Goal: Transaction & Acquisition: Purchase product/service

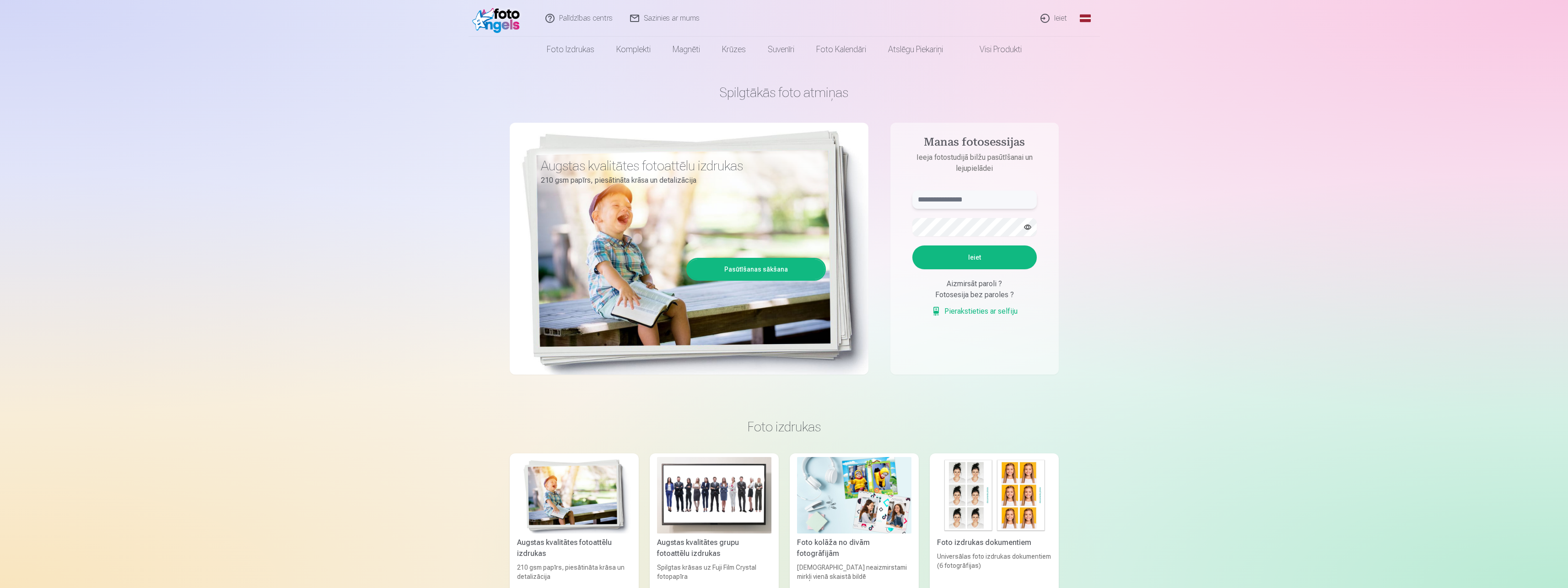
click at [994, 201] on input "text" at bounding box center [975, 199] width 124 height 18
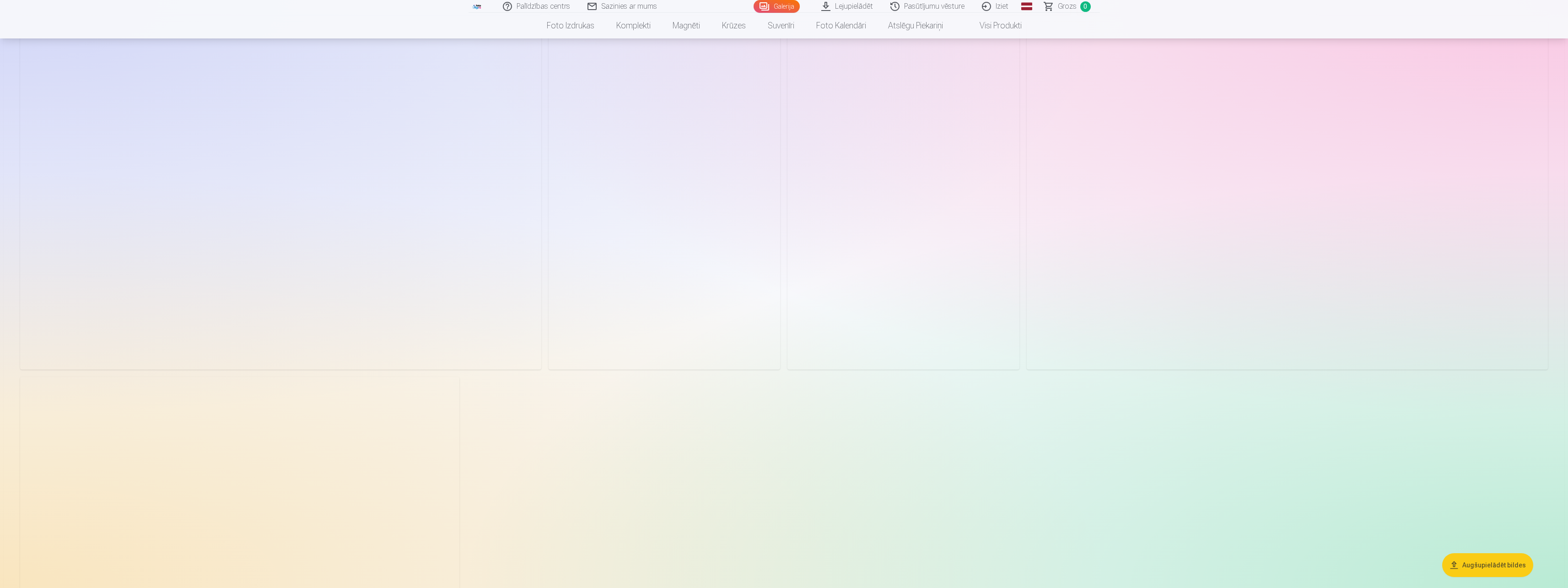
scroll to position [2243, 0]
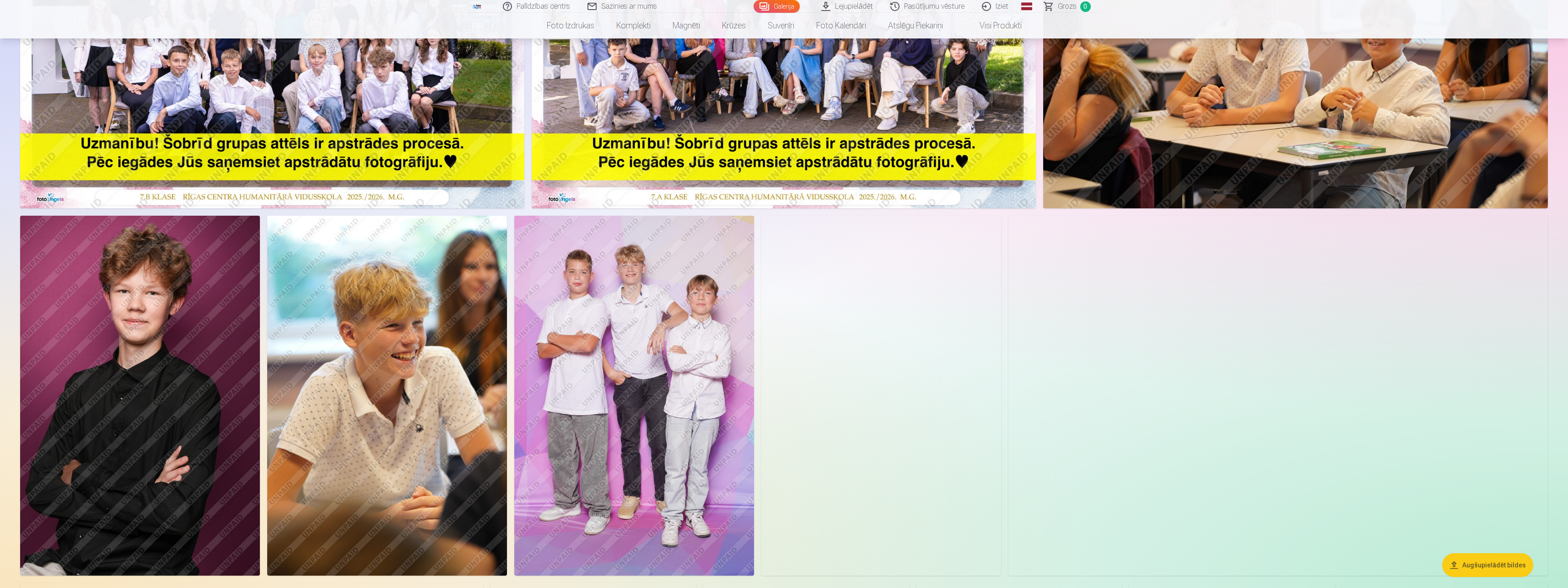
scroll to position [0, 0]
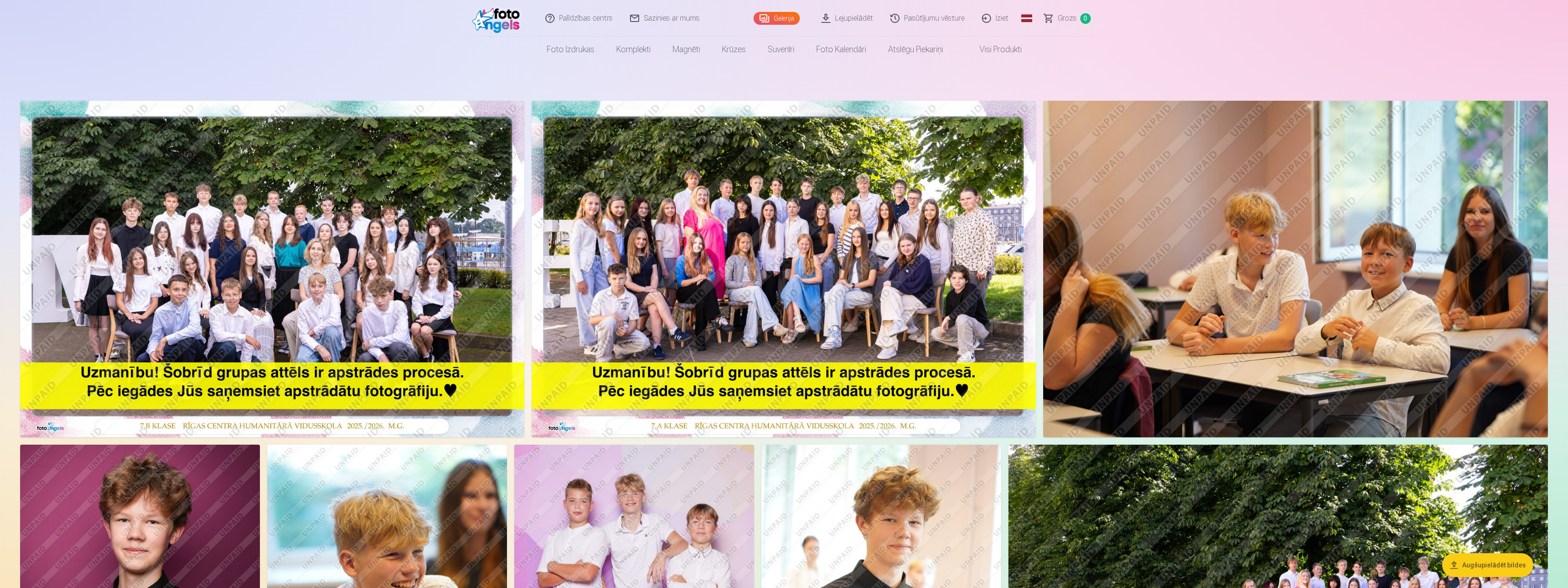
click at [369, 284] on img at bounding box center [272, 269] width 504 height 337
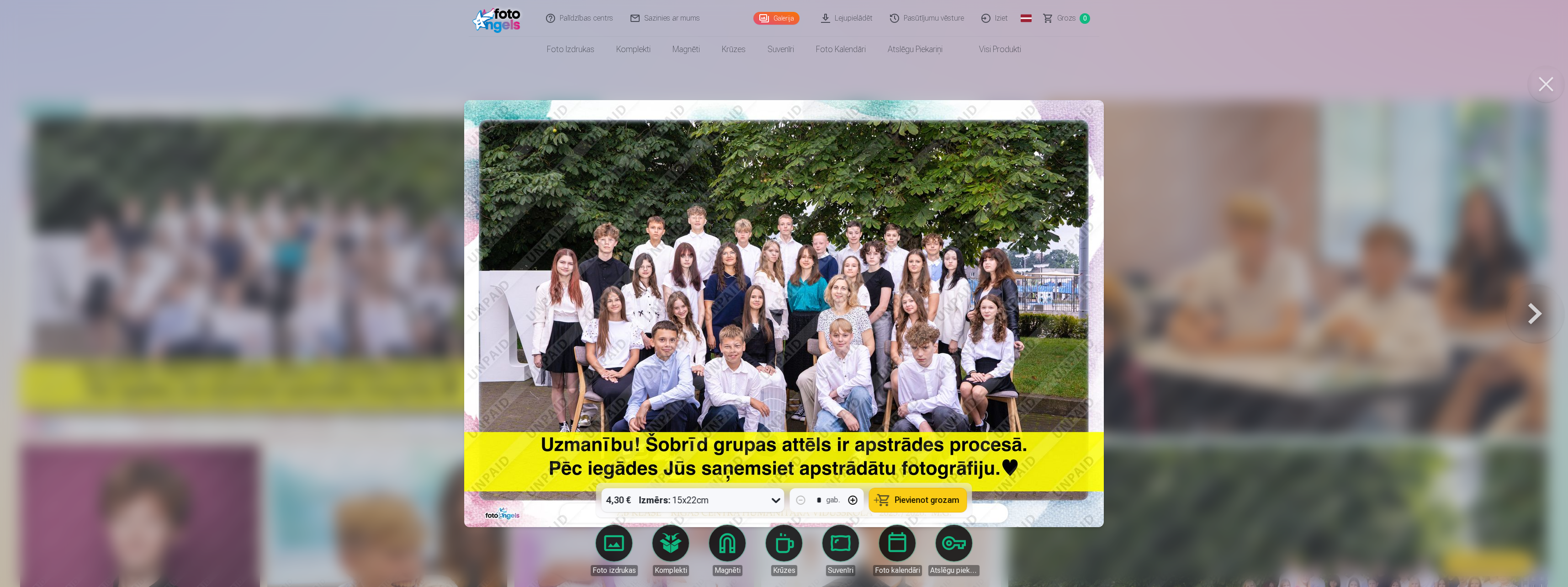
click at [777, 499] on icon at bounding box center [776, 500] width 15 height 15
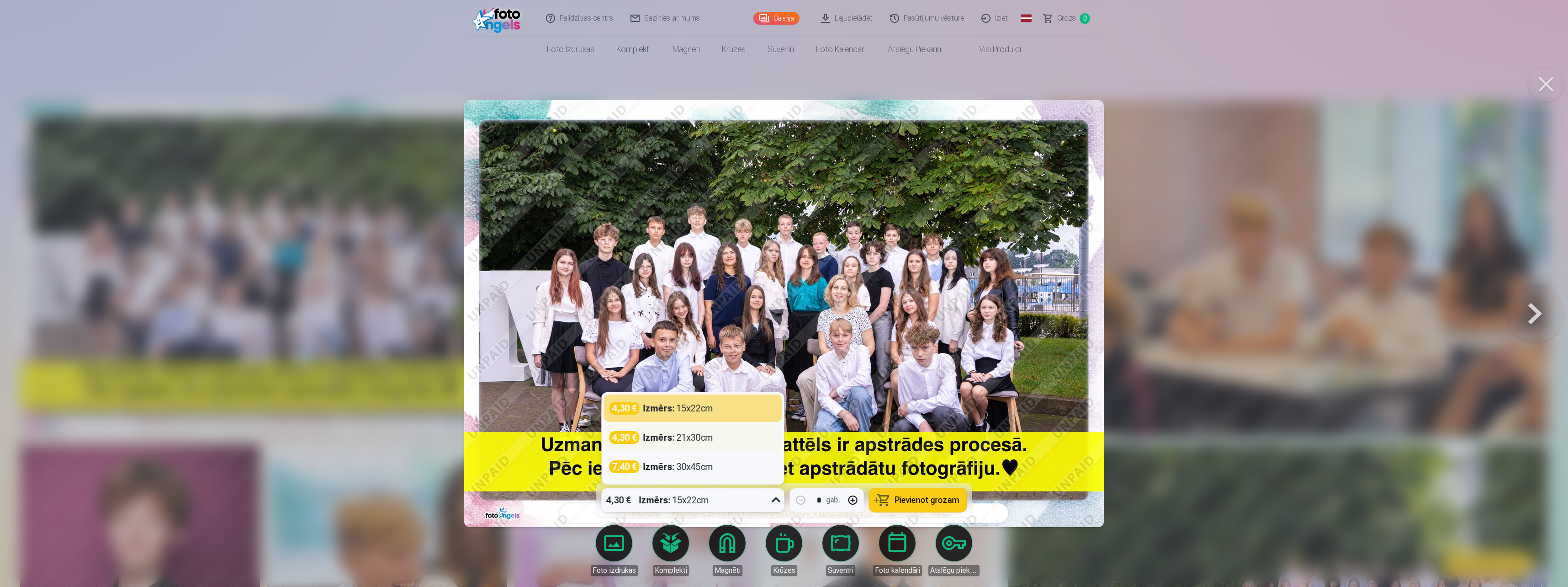
click at [727, 437] on div "4,30 € Izmērs : 21x30cm" at bounding box center [693, 437] width 167 height 13
click at [755, 502] on div "4,30 € Izmērs : 21x30cm" at bounding box center [685, 500] width 166 height 24
click at [737, 440] on div "4,30 € Izmērs : 21x30cm" at bounding box center [693, 437] width 167 height 13
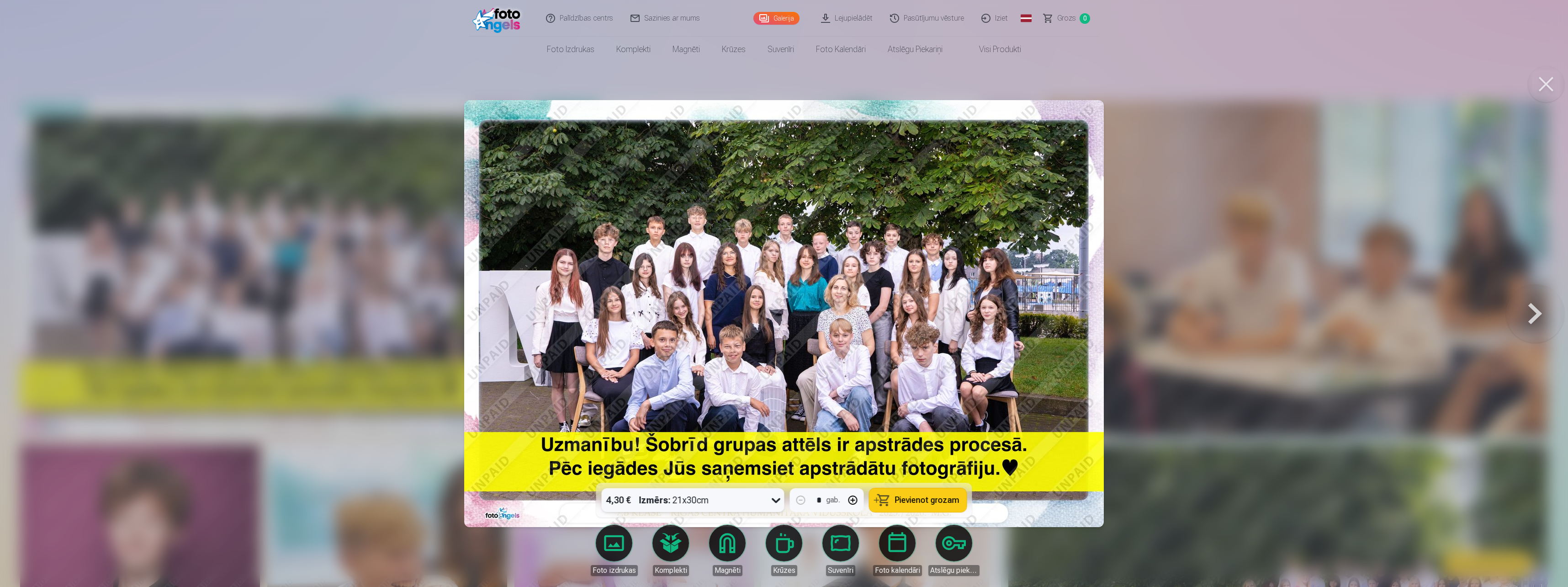
click at [772, 503] on icon at bounding box center [776, 500] width 15 height 15
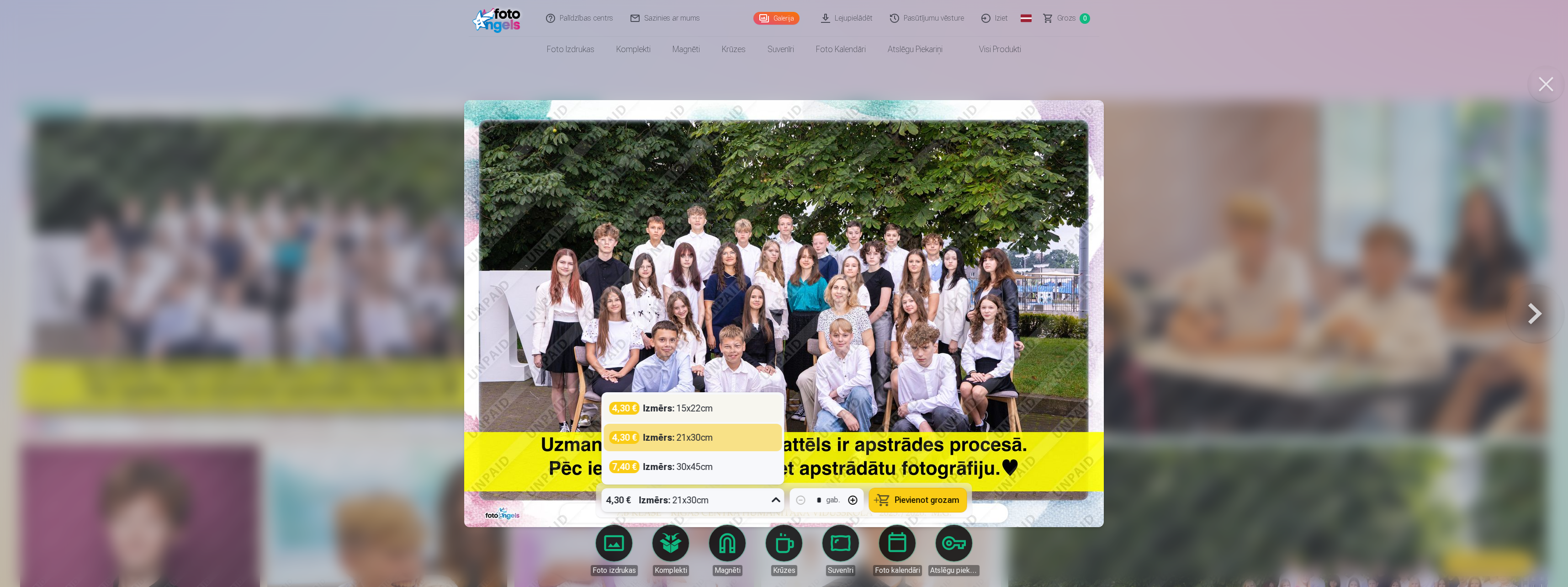
click at [719, 413] on div "4,30 € Izmērs : 15x22cm" at bounding box center [693, 408] width 167 height 13
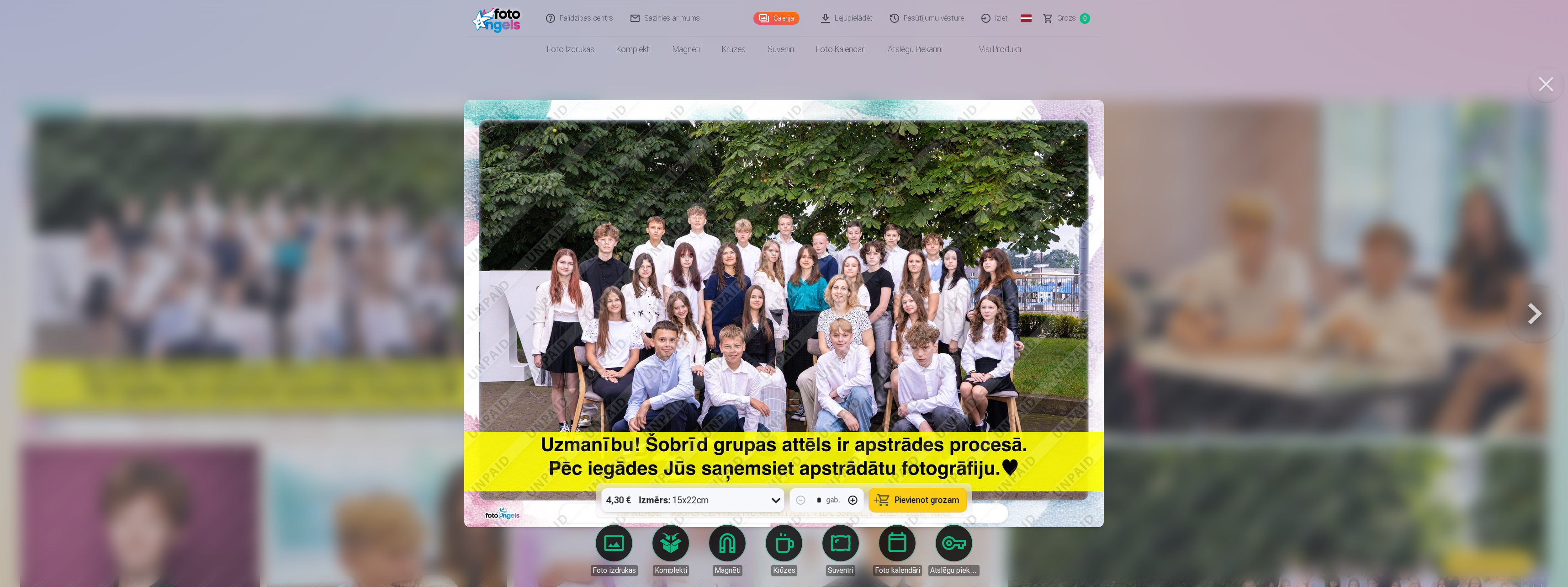
click at [926, 498] on span "Pievienot grozam" at bounding box center [927, 500] width 65 height 9
click at [1547, 315] on button at bounding box center [1535, 313] width 58 height 320
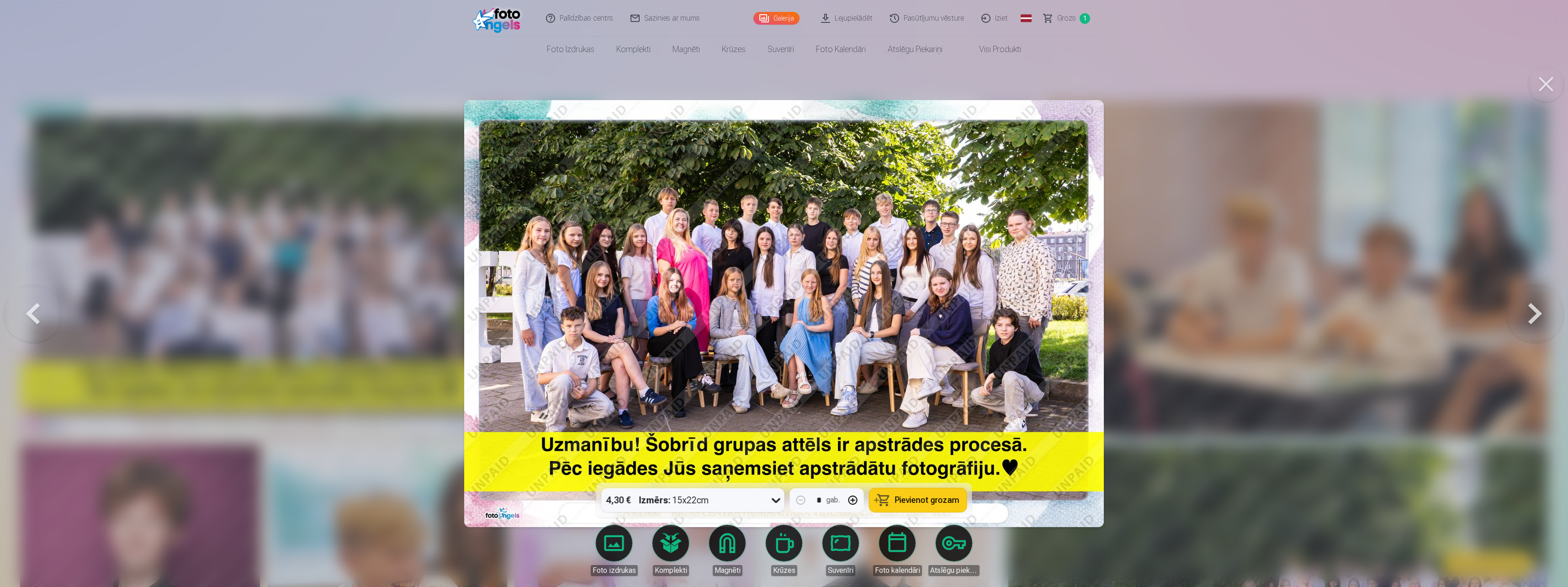
click at [1545, 318] on button at bounding box center [1535, 313] width 58 height 320
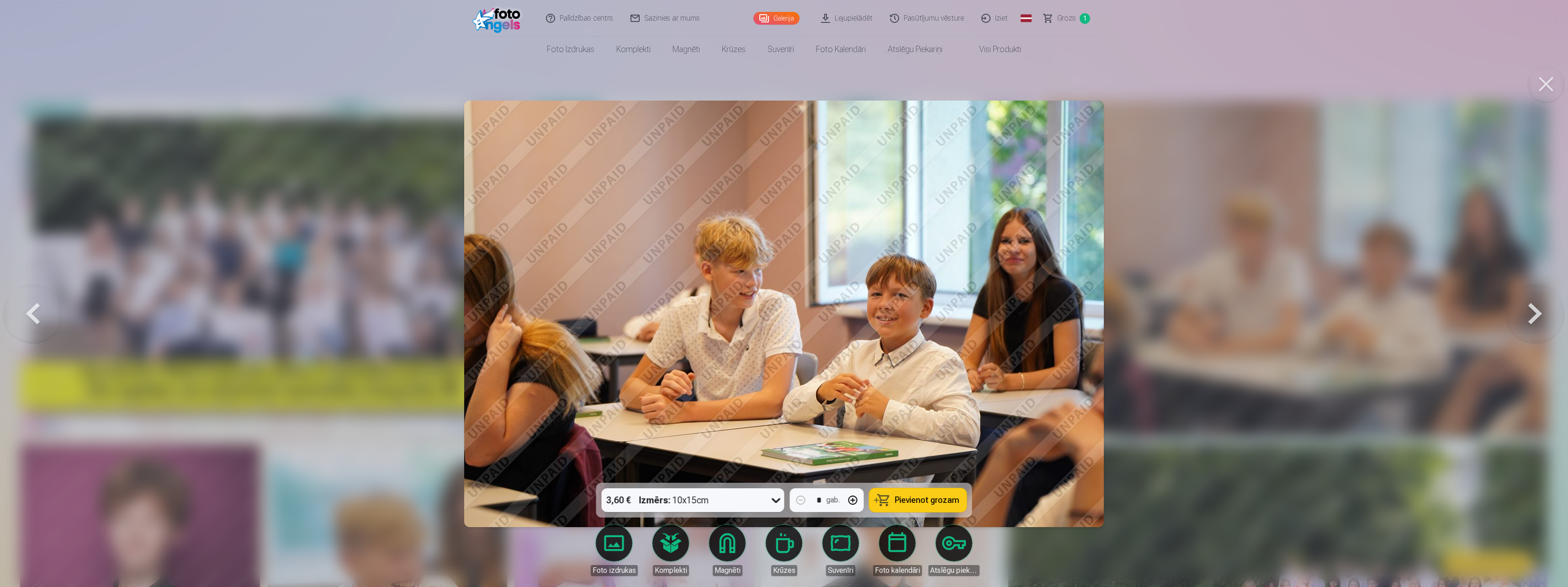
click at [1545, 318] on button at bounding box center [1535, 313] width 58 height 320
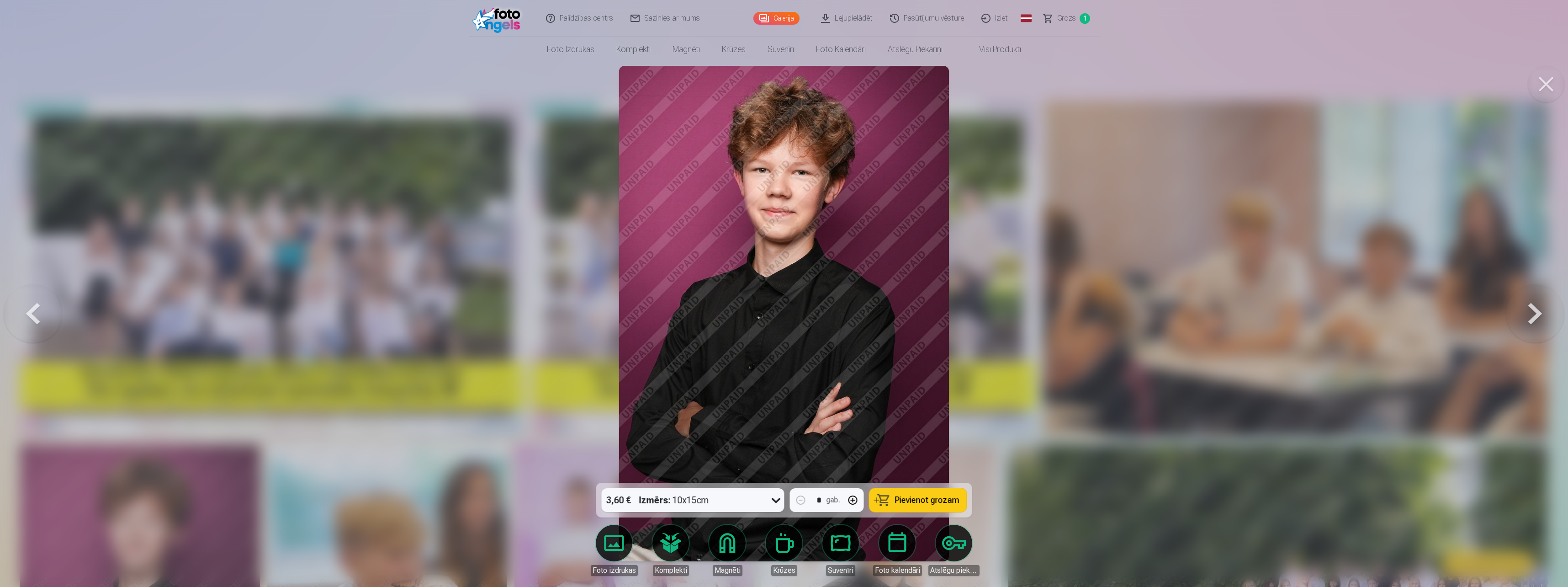
click at [761, 502] on div "3,60 € Izmērs : 10x15cm" at bounding box center [685, 500] width 166 height 24
click at [765, 497] on div "3,60 € Izmērs : 10x15cm" at bounding box center [685, 500] width 166 height 24
click at [914, 499] on span "Pievienot grozam" at bounding box center [927, 500] width 65 height 9
click at [1525, 314] on button at bounding box center [1535, 313] width 58 height 320
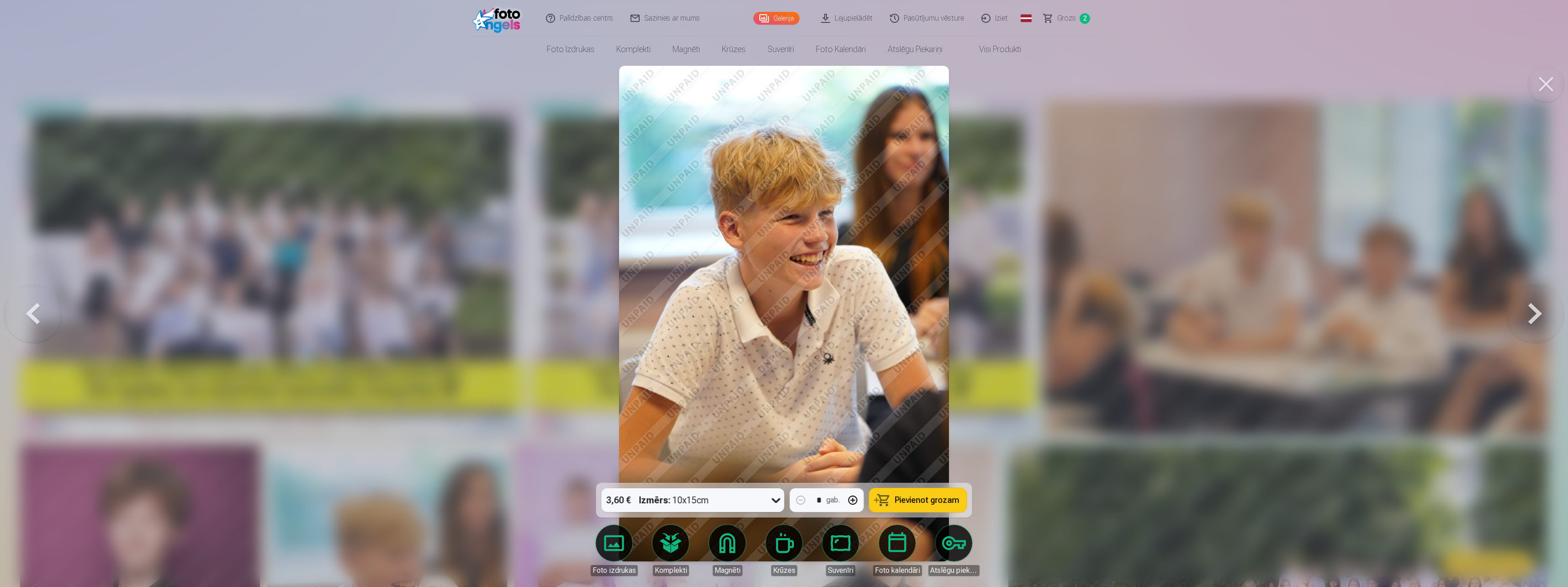
click at [1525, 314] on button at bounding box center [1535, 313] width 58 height 320
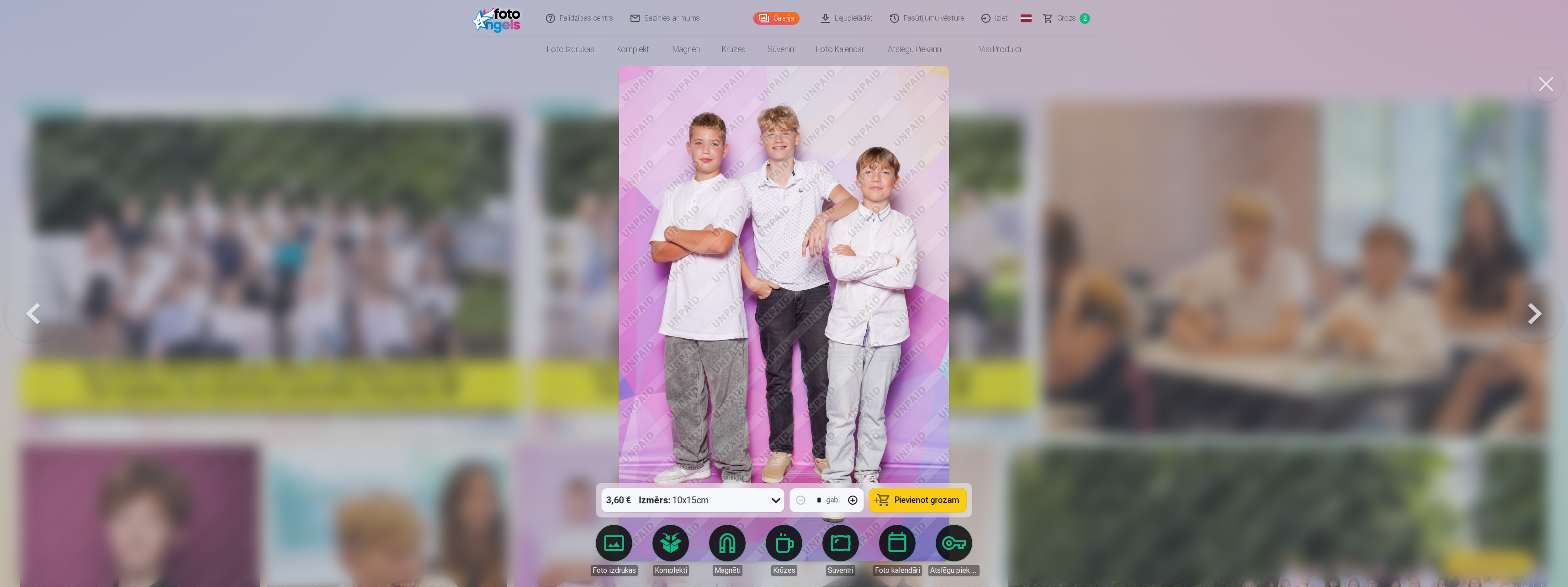
click at [1525, 314] on button at bounding box center [1535, 313] width 58 height 320
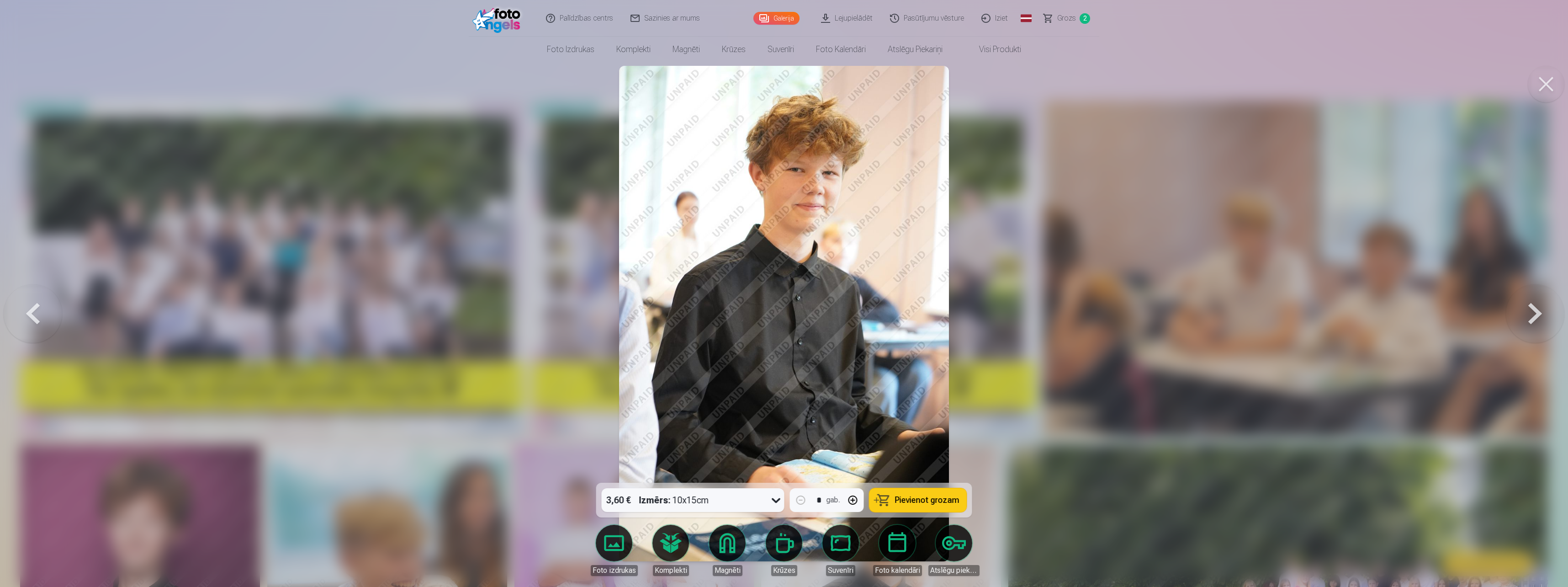
click at [1525, 314] on button at bounding box center [1535, 313] width 58 height 320
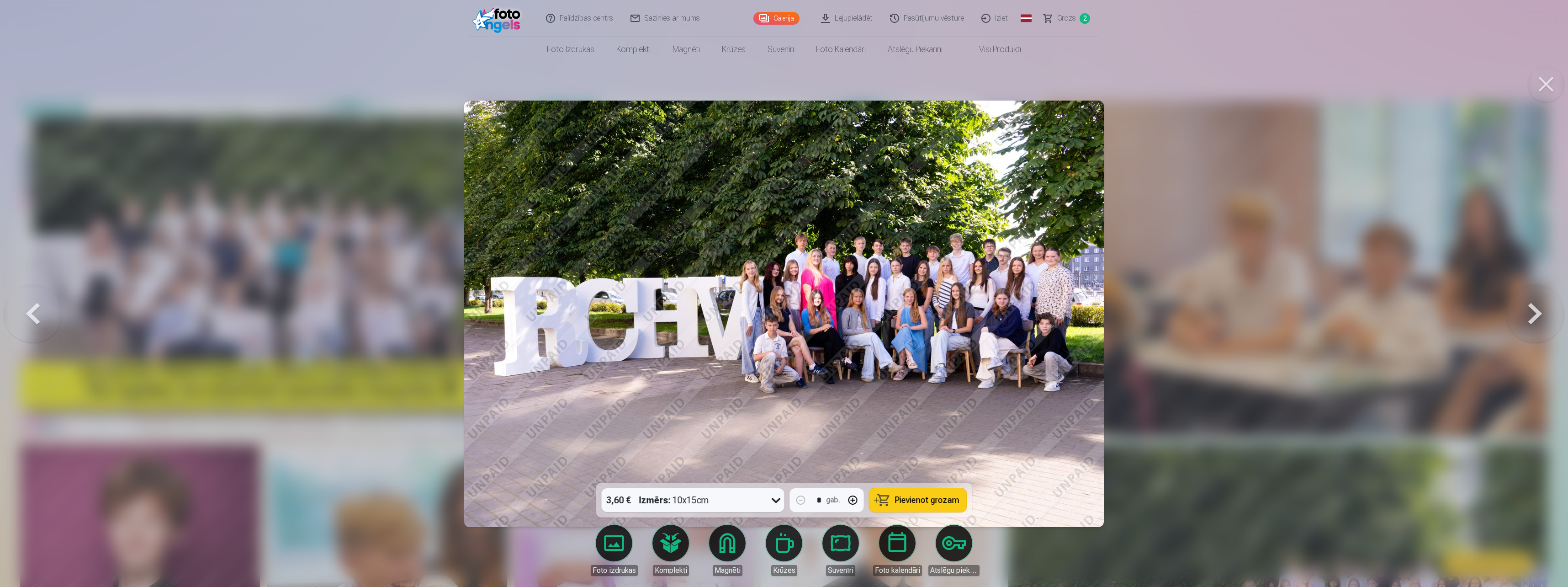
click at [1525, 314] on button at bounding box center [1535, 313] width 58 height 320
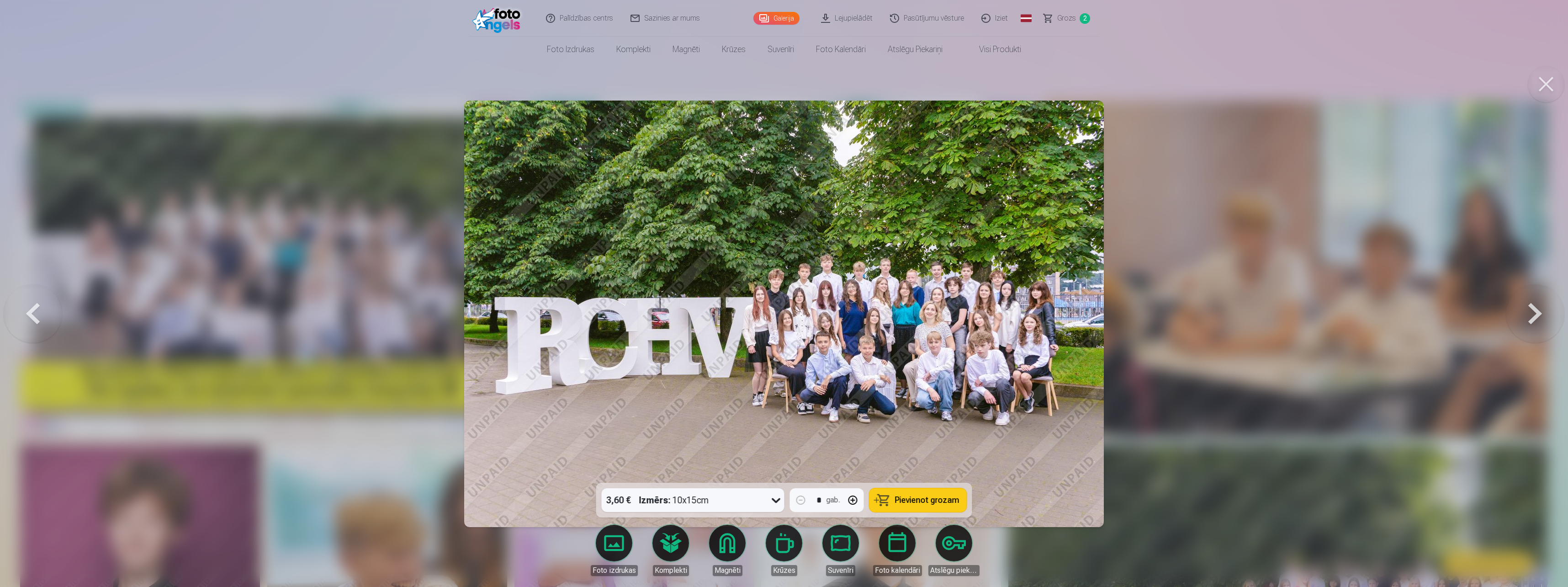
click at [1525, 314] on button at bounding box center [1535, 313] width 58 height 320
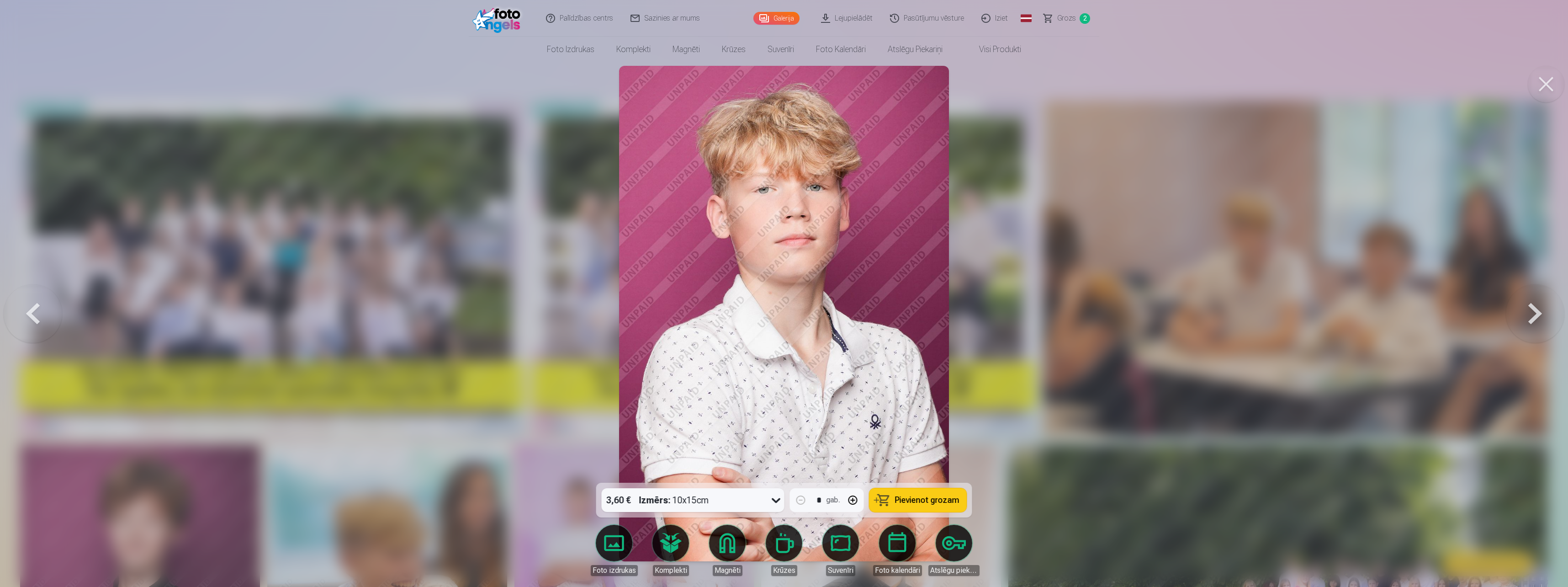
click at [1525, 314] on button at bounding box center [1535, 313] width 58 height 320
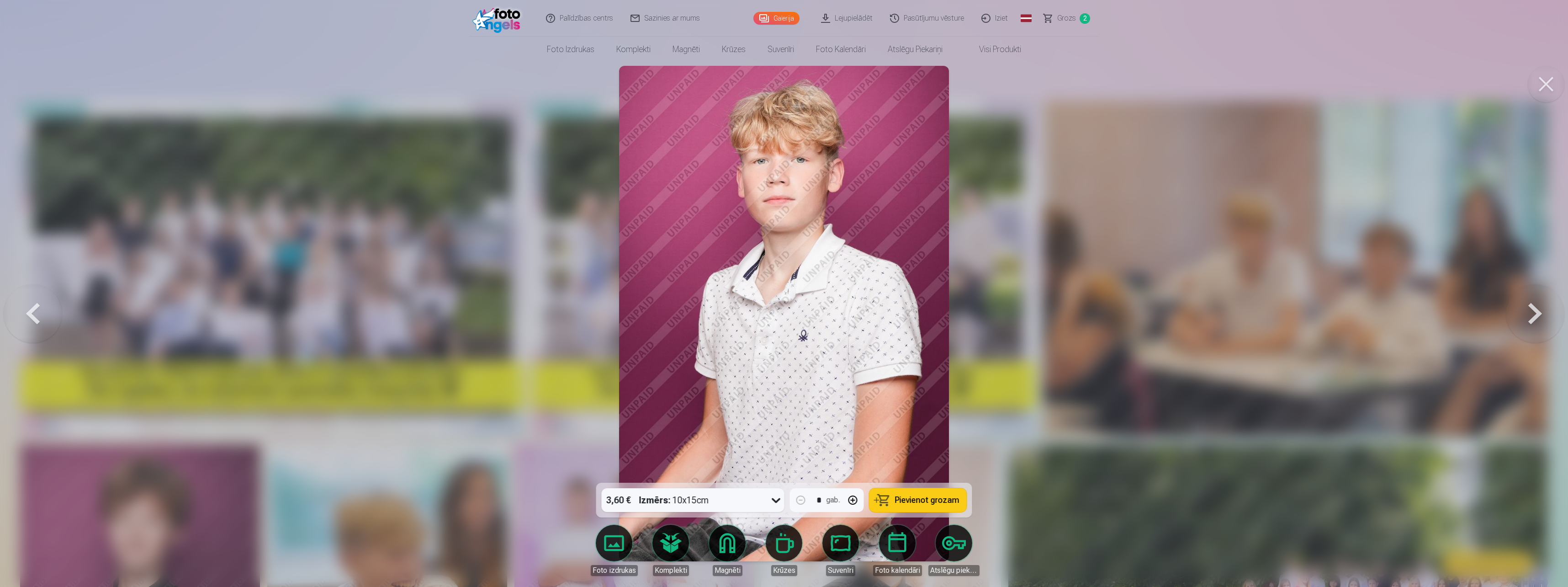
click at [1525, 314] on button at bounding box center [1535, 313] width 58 height 320
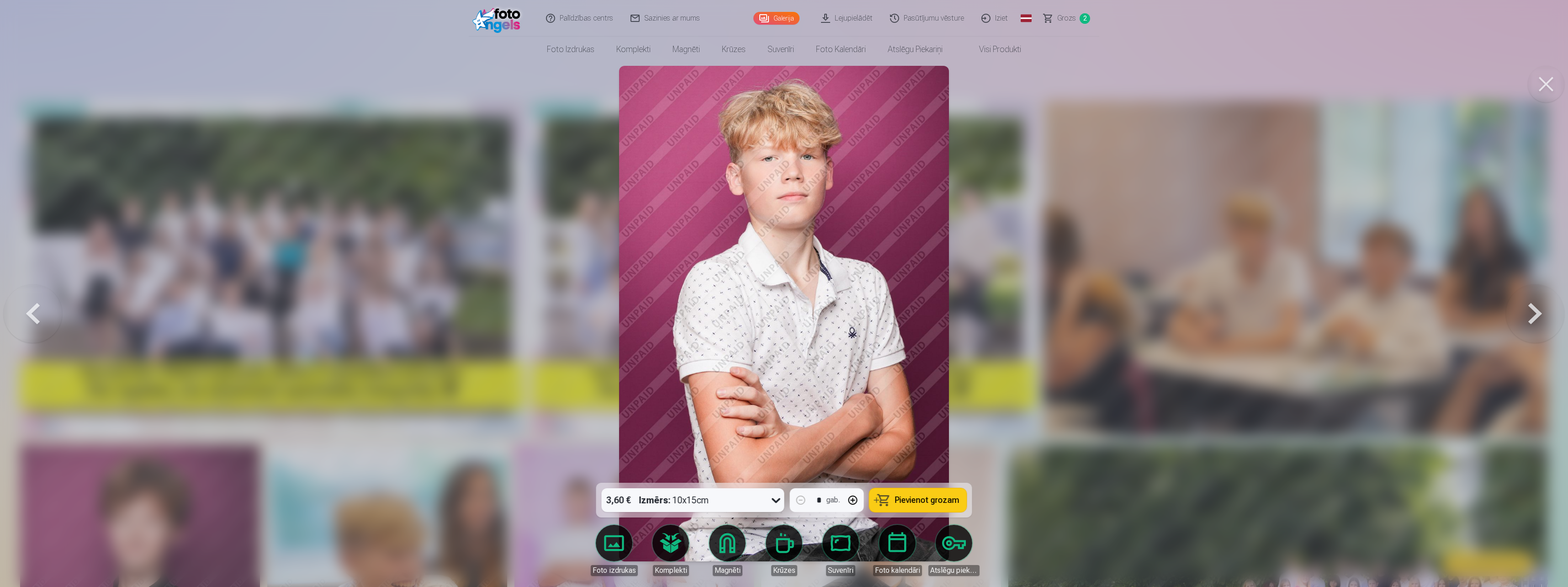
click at [1525, 314] on button at bounding box center [1535, 313] width 58 height 320
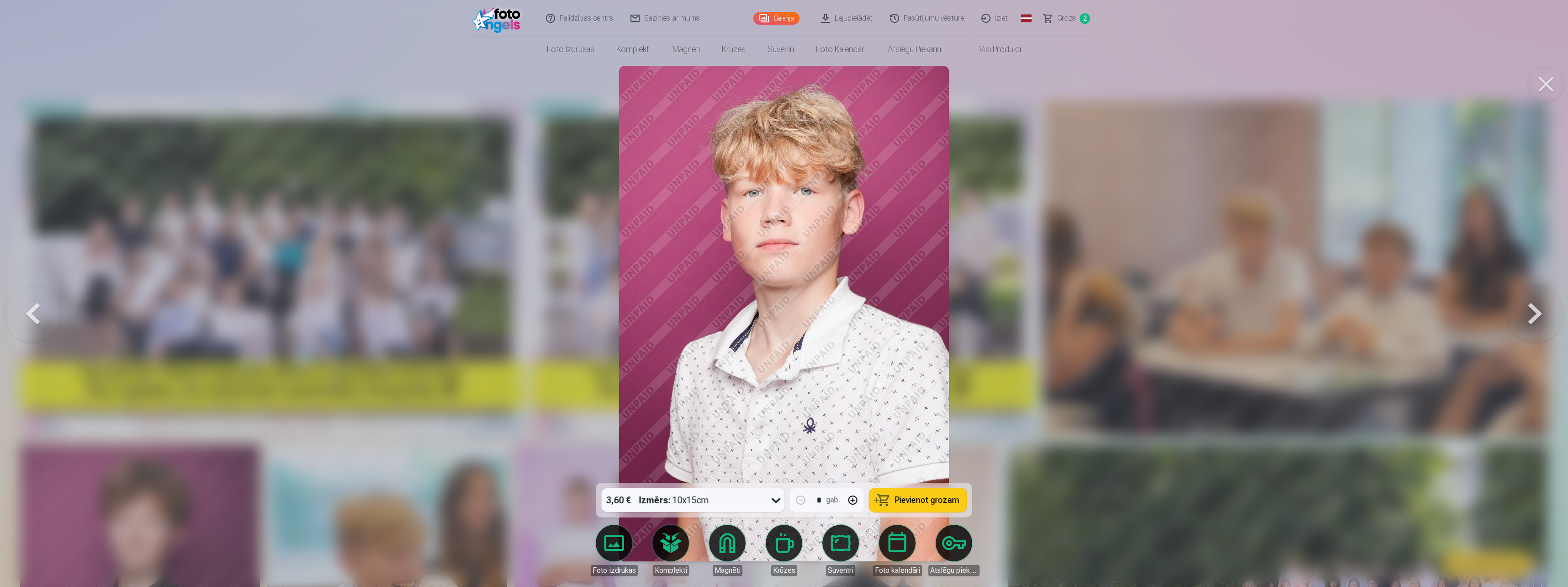
click at [1525, 314] on button at bounding box center [1535, 313] width 58 height 320
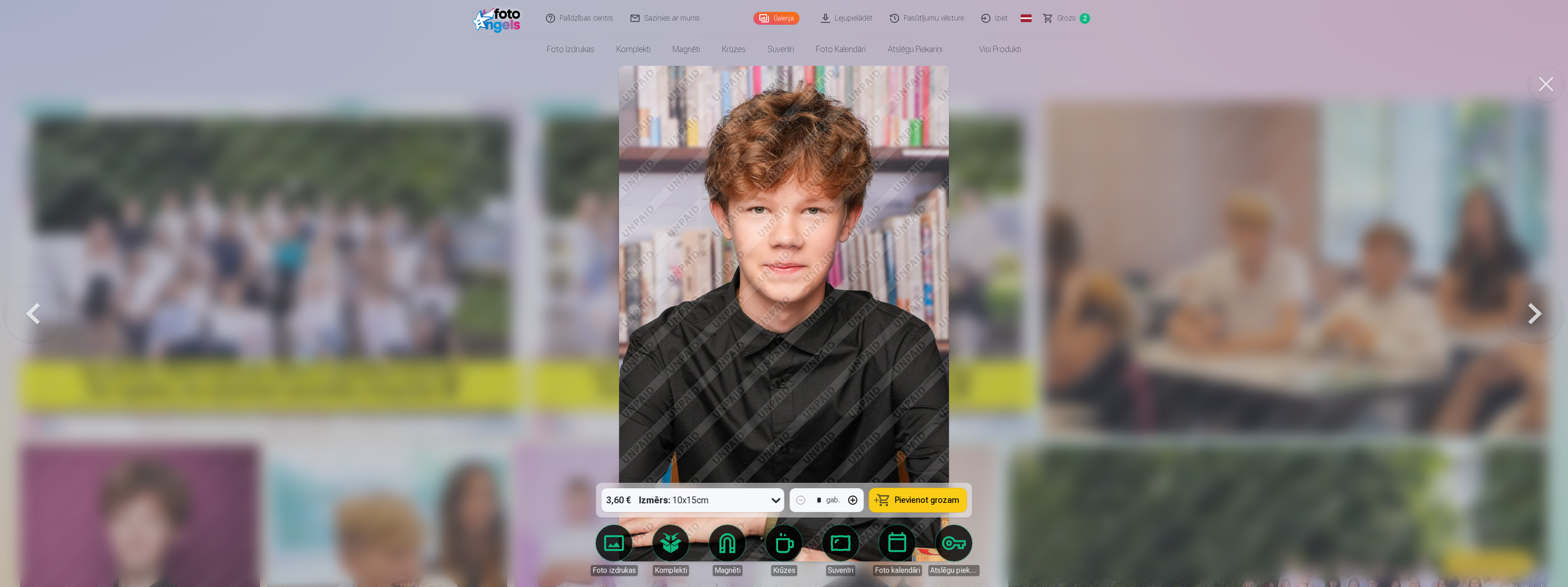
click at [855, 501] on button "button" at bounding box center [853, 500] width 22 height 22
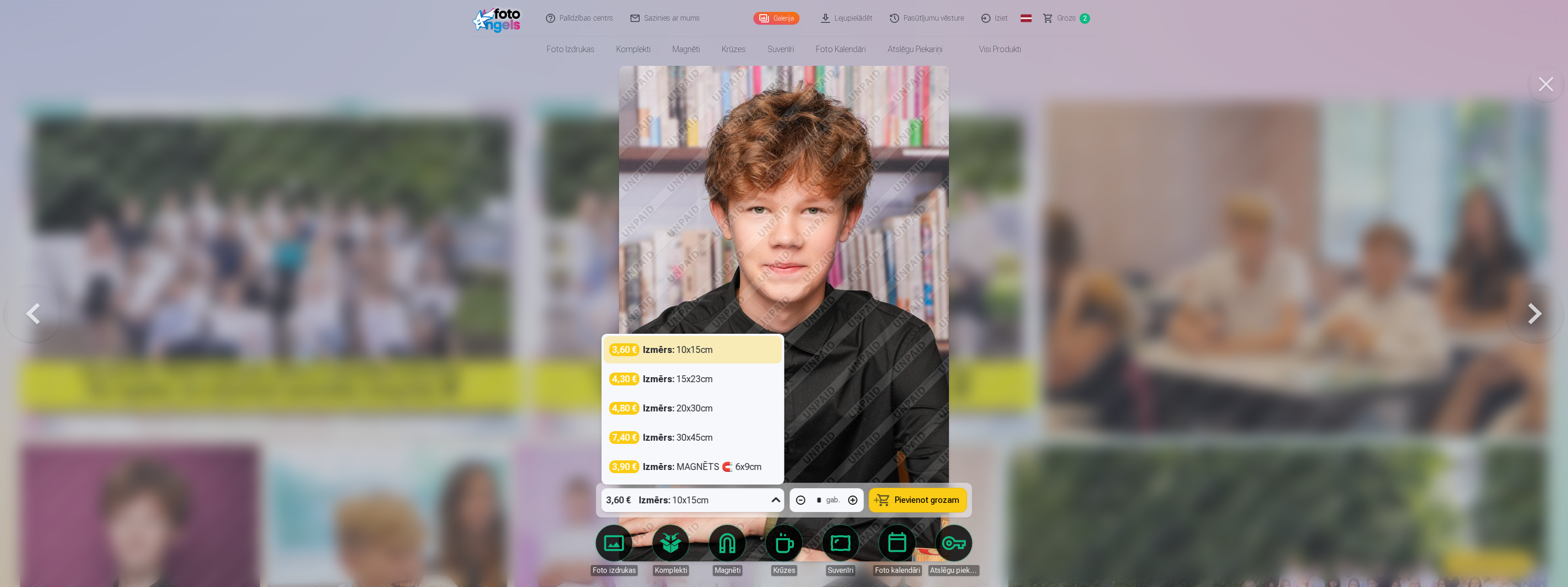
click at [765, 501] on div "3,60 € Izmērs : 10x15cm" at bounding box center [685, 500] width 166 height 24
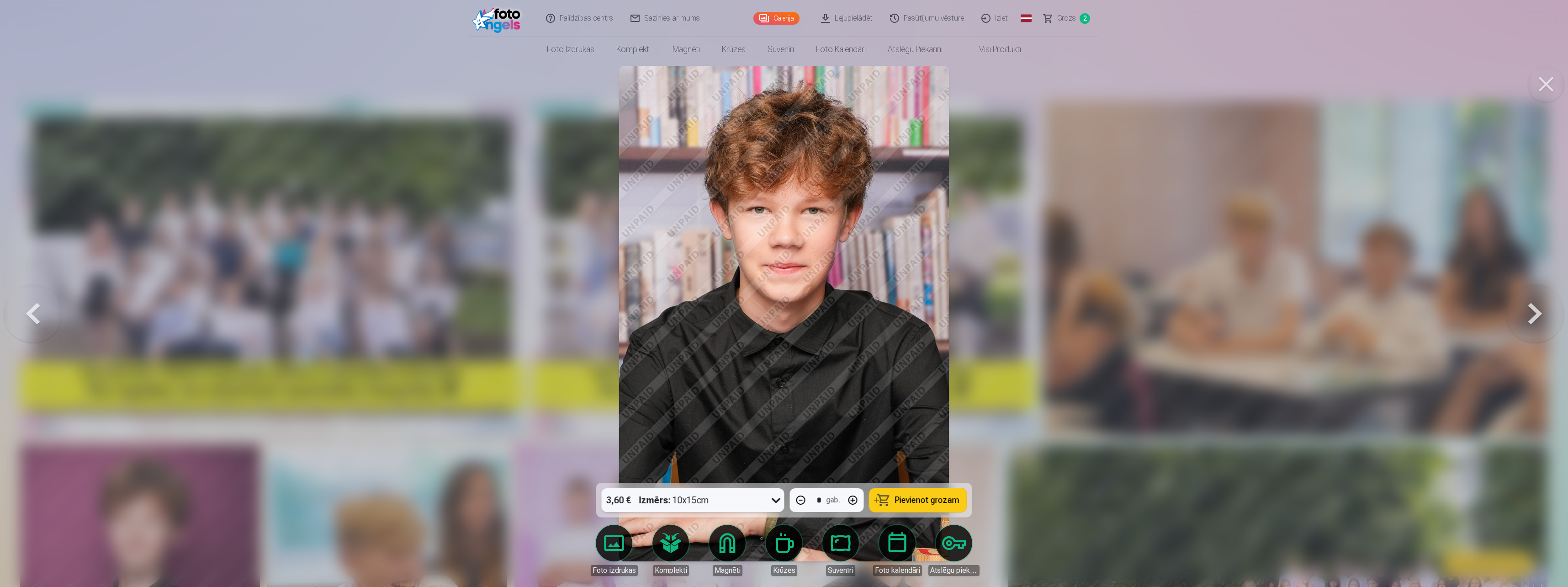
click at [765, 501] on div "3,60 € Izmērs : 10x15cm" at bounding box center [685, 500] width 166 height 24
click at [945, 502] on span "Pievienot grozam" at bounding box center [927, 500] width 65 height 9
type input "*"
click at [1530, 318] on button at bounding box center [1535, 313] width 58 height 320
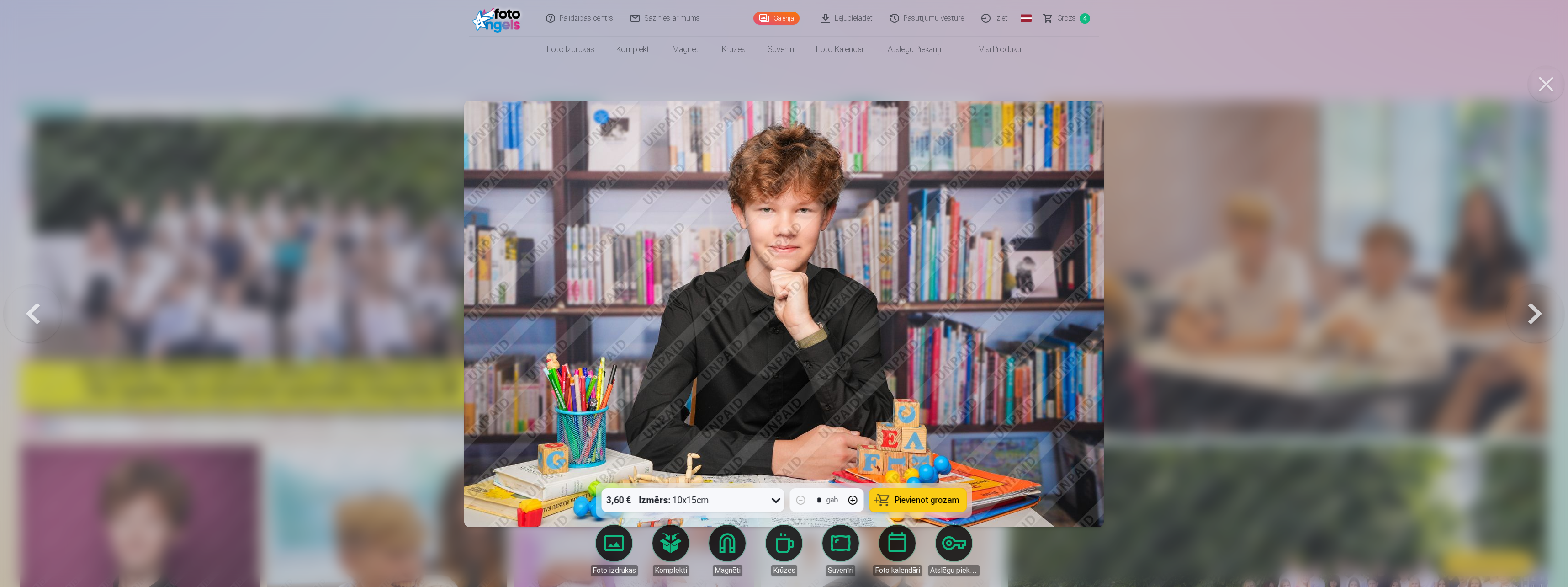
click at [1530, 318] on button at bounding box center [1535, 313] width 58 height 320
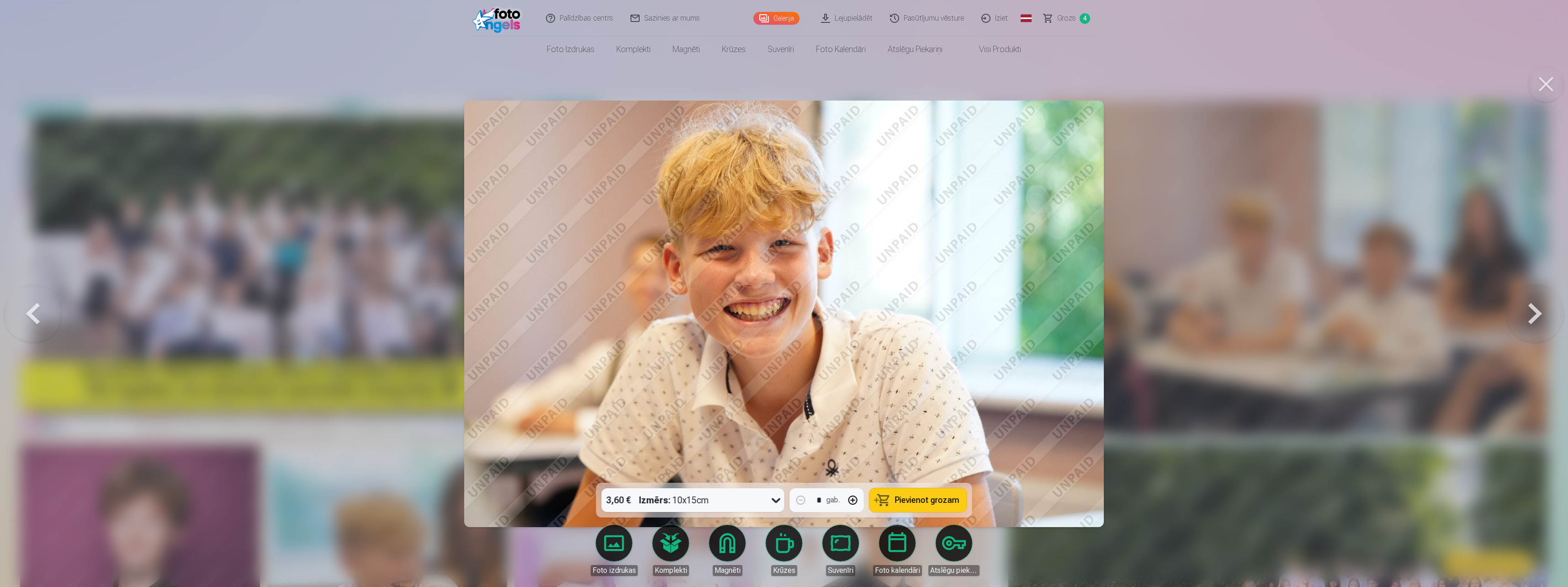
click at [1530, 318] on button at bounding box center [1535, 313] width 58 height 320
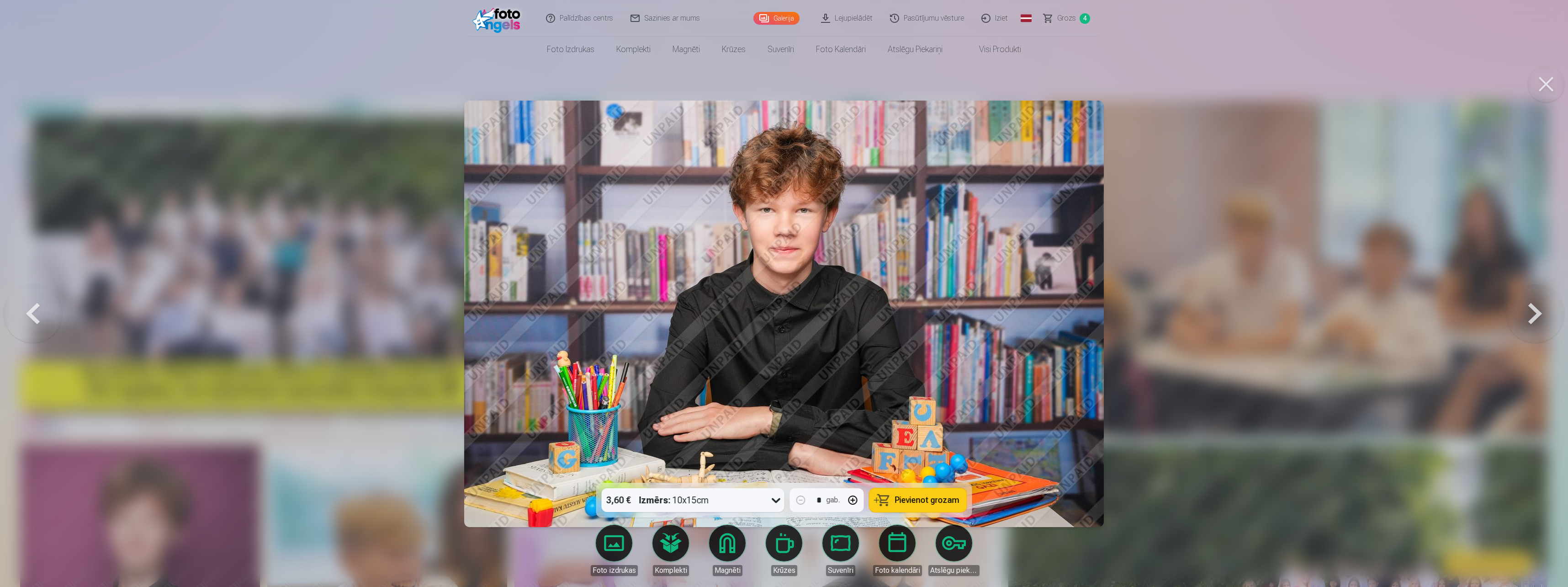
click at [1530, 318] on button at bounding box center [1535, 313] width 58 height 320
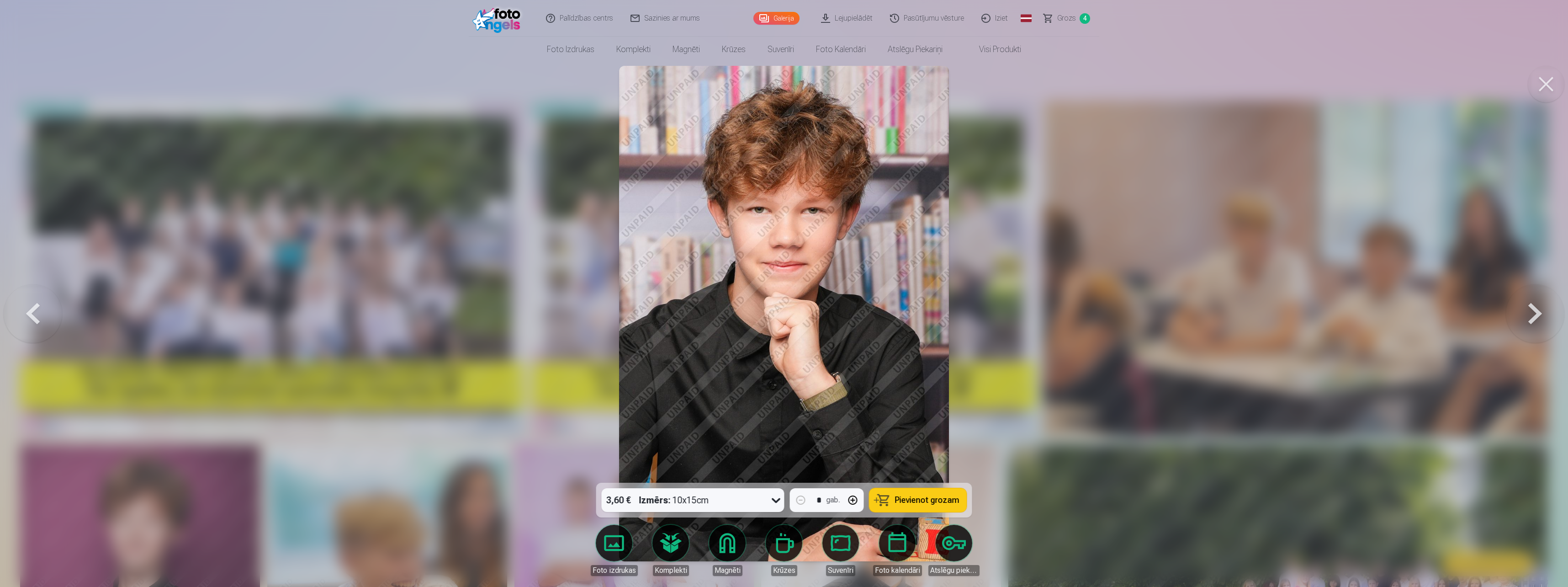
click at [918, 499] on span "Pievienot grozam" at bounding box center [927, 500] width 65 height 9
click at [1530, 316] on button at bounding box center [1535, 313] width 58 height 320
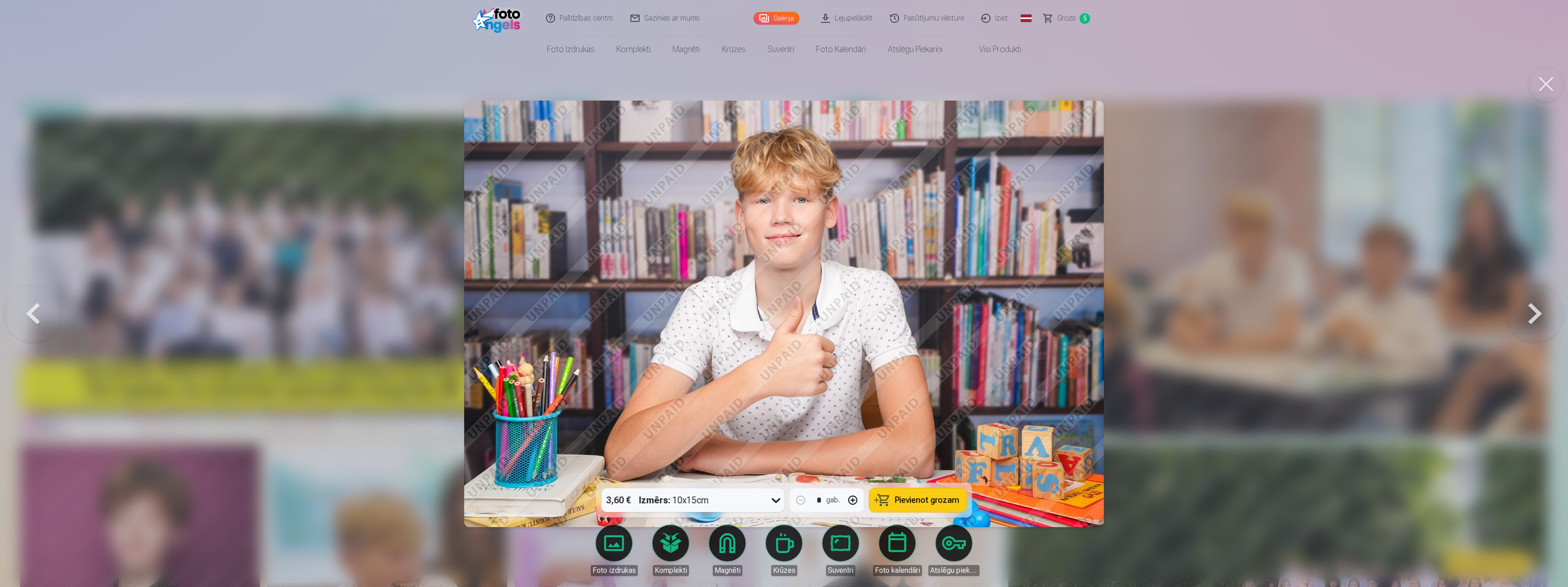
click at [1530, 316] on button at bounding box center [1535, 313] width 58 height 320
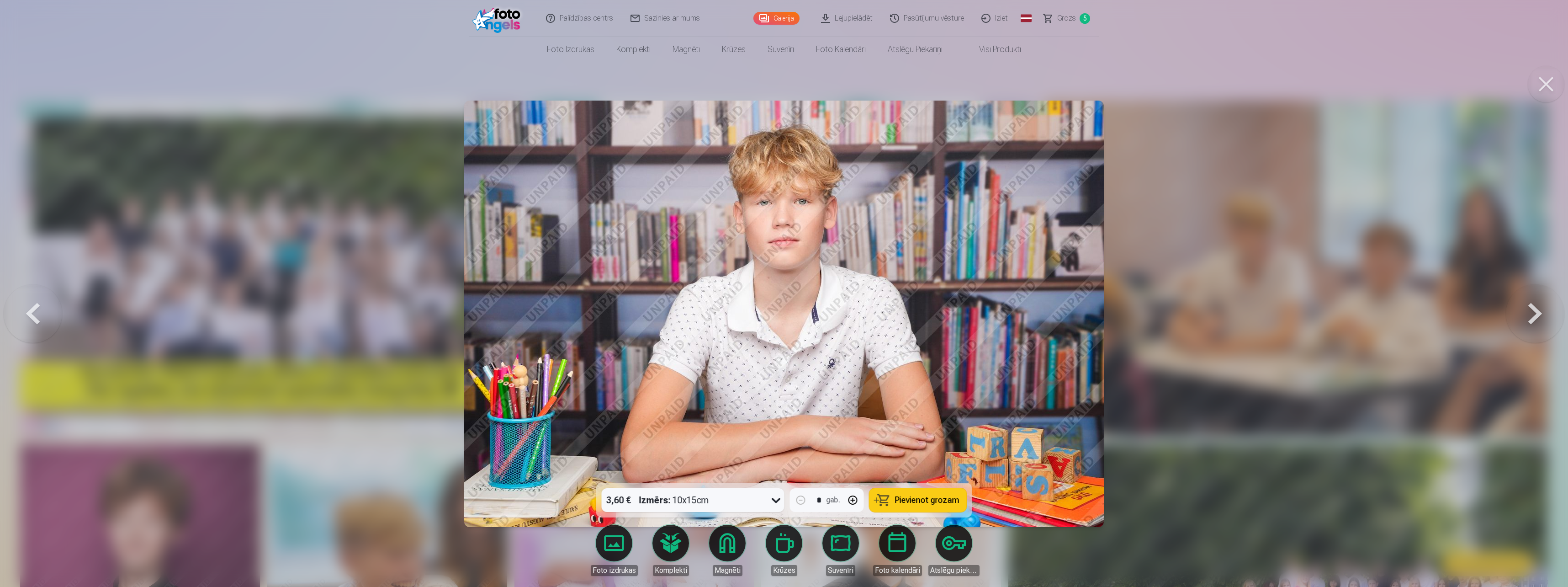
click at [1530, 316] on button at bounding box center [1535, 313] width 58 height 320
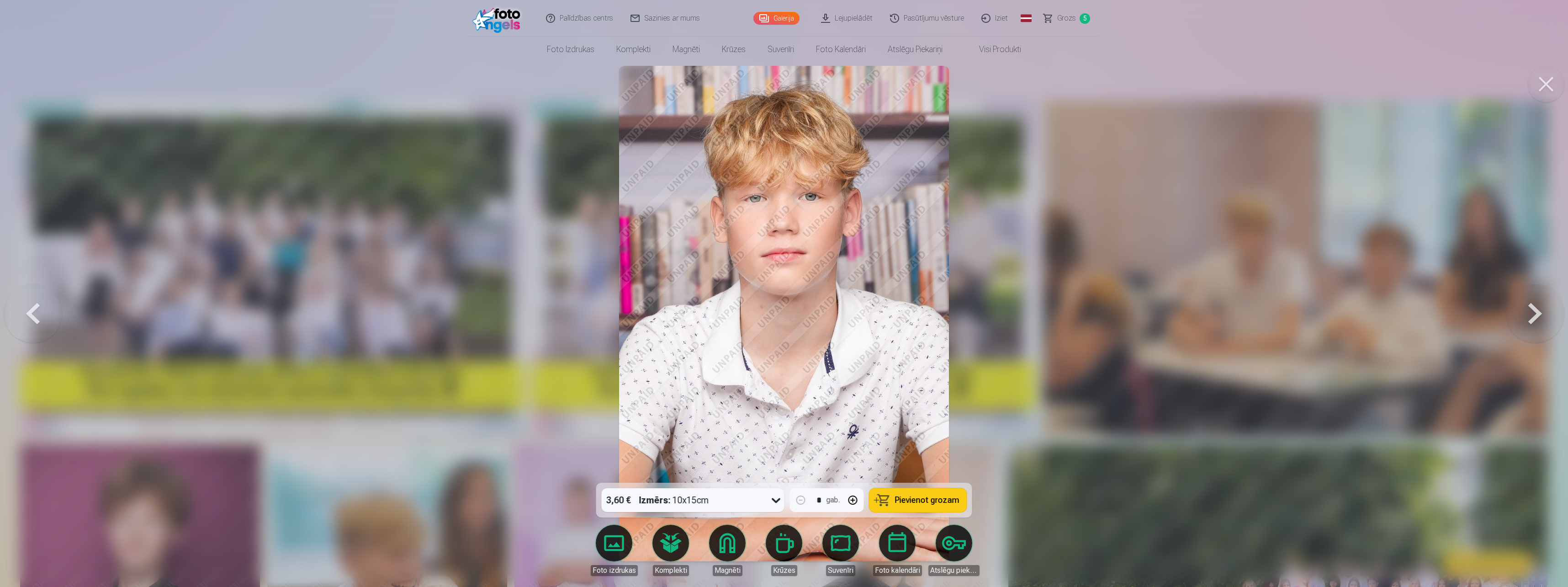
click at [1530, 316] on button at bounding box center [1535, 313] width 58 height 320
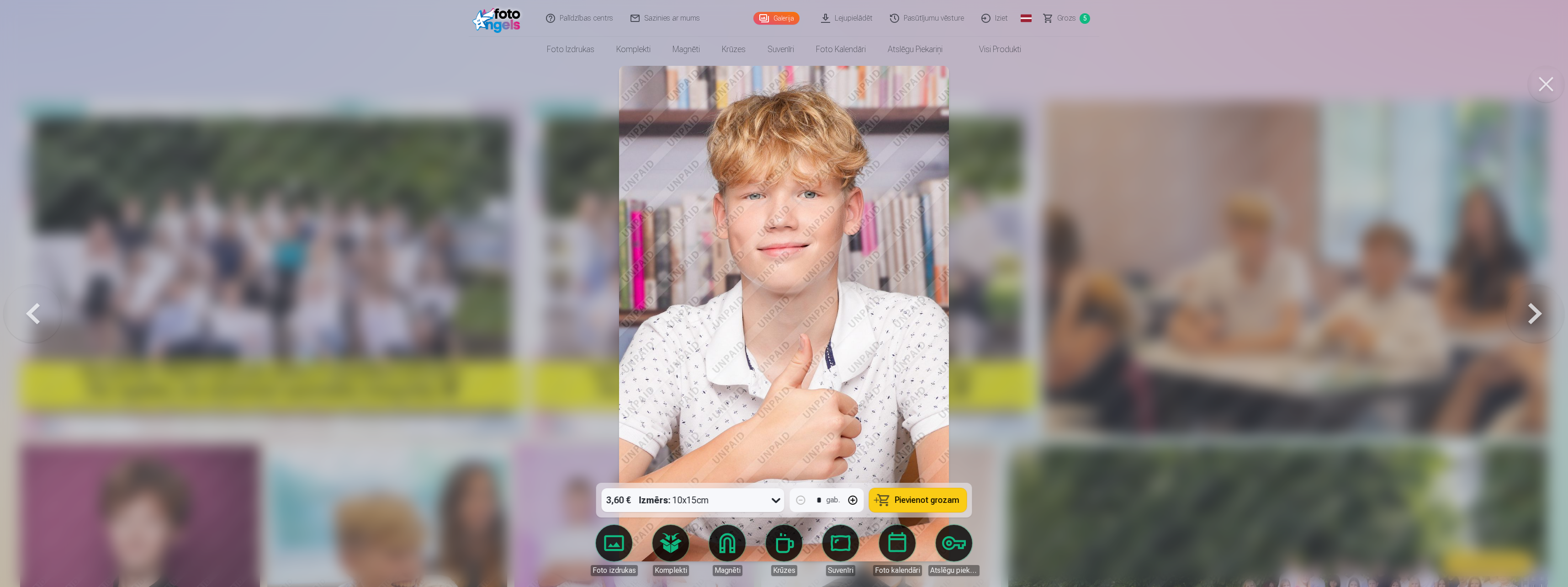
click at [1530, 316] on button at bounding box center [1535, 313] width 58 height 320
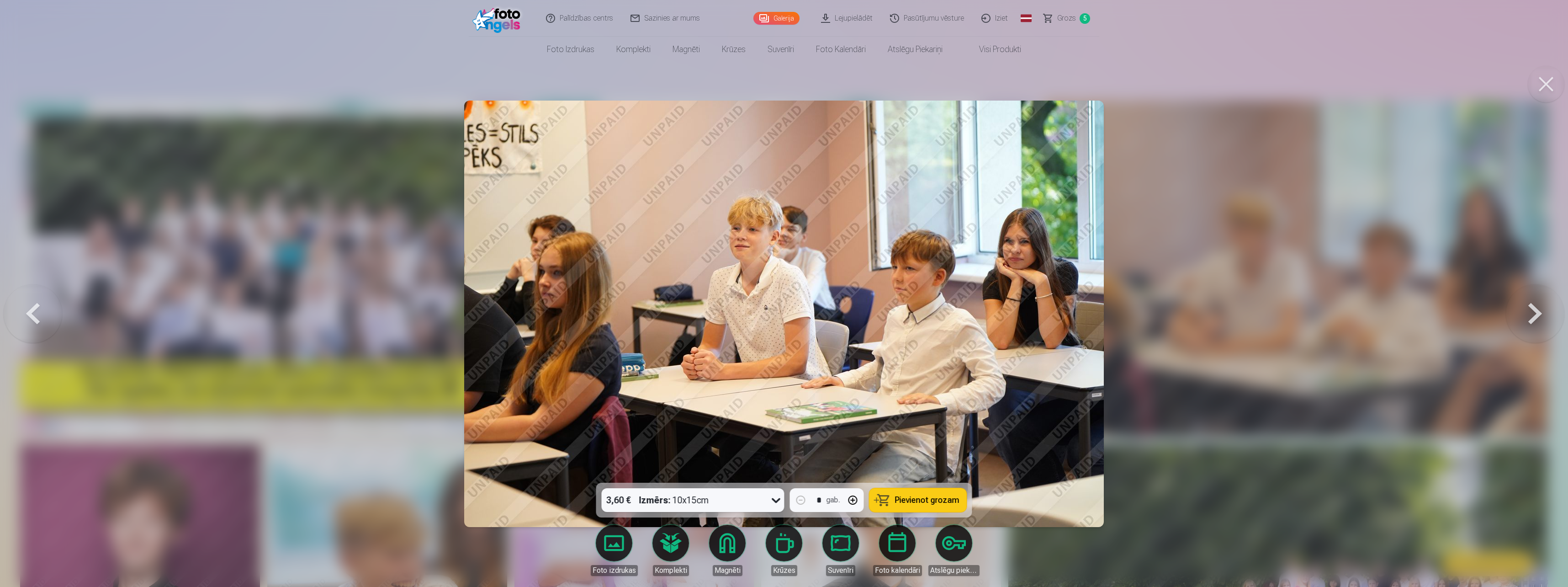
click at [1530, 316] on button at bounding box center [1535, 313] width 58 height 320
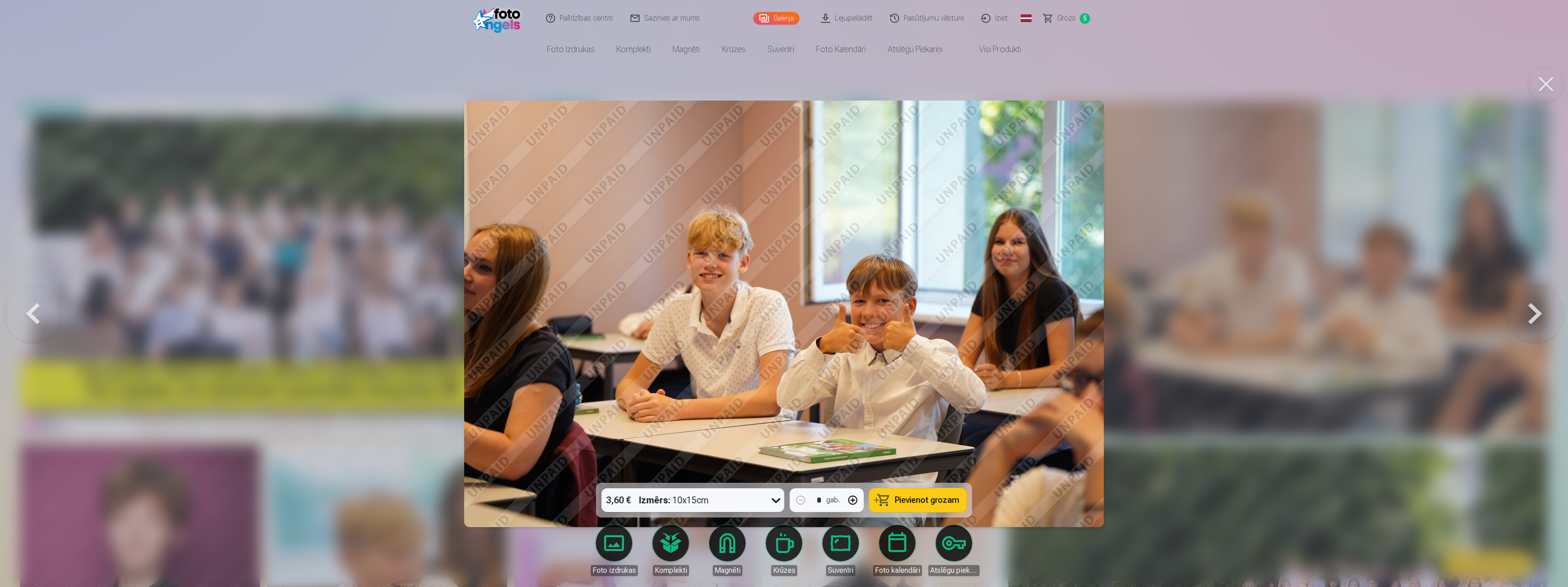
click at [1530, 316] on button at bounding box center [1535, 313] width 58 height 320
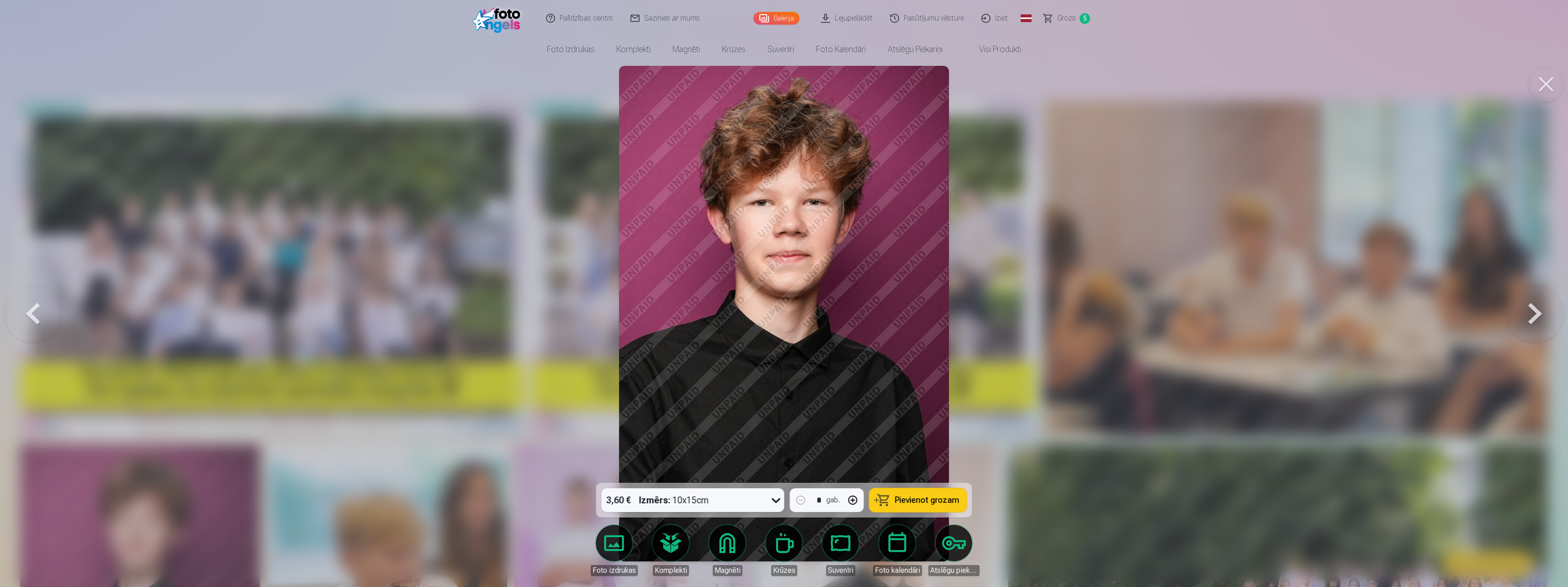
click at [1530, 315] on button at bounding box center [1535, 313] width 58 height 320
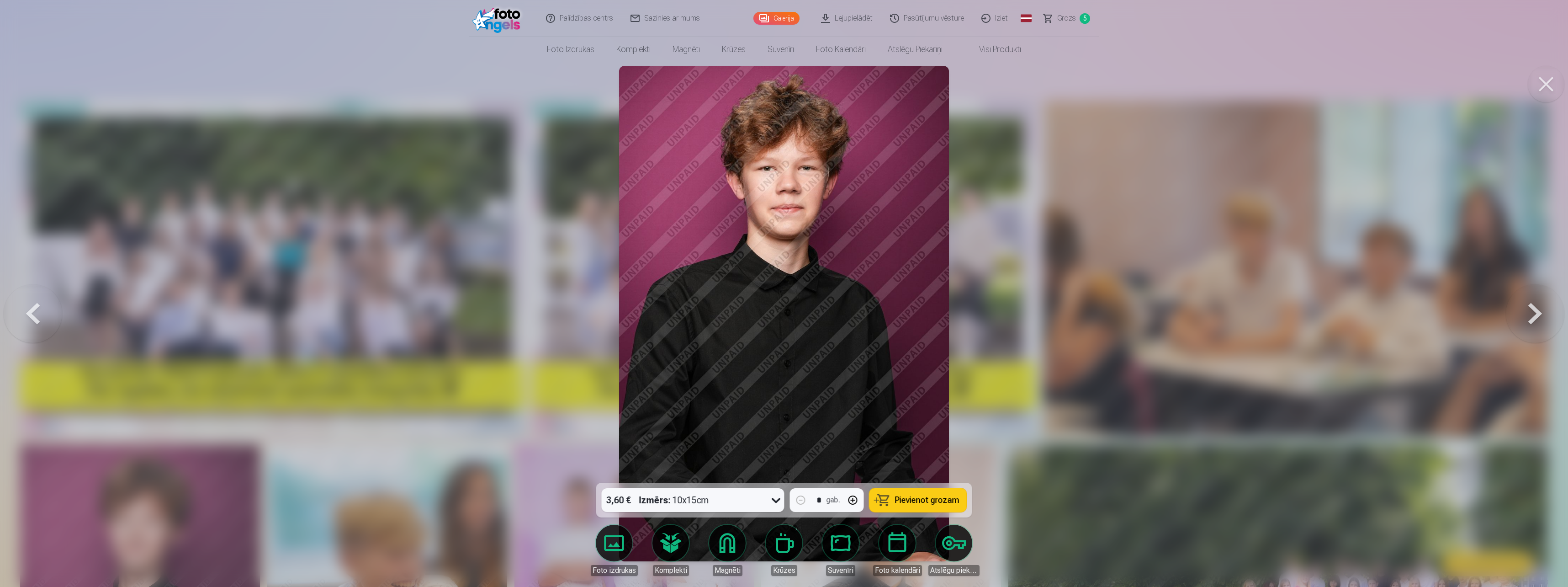
click at [1530, 315] on button at bounding box center [1535, 313] width 58 height 320
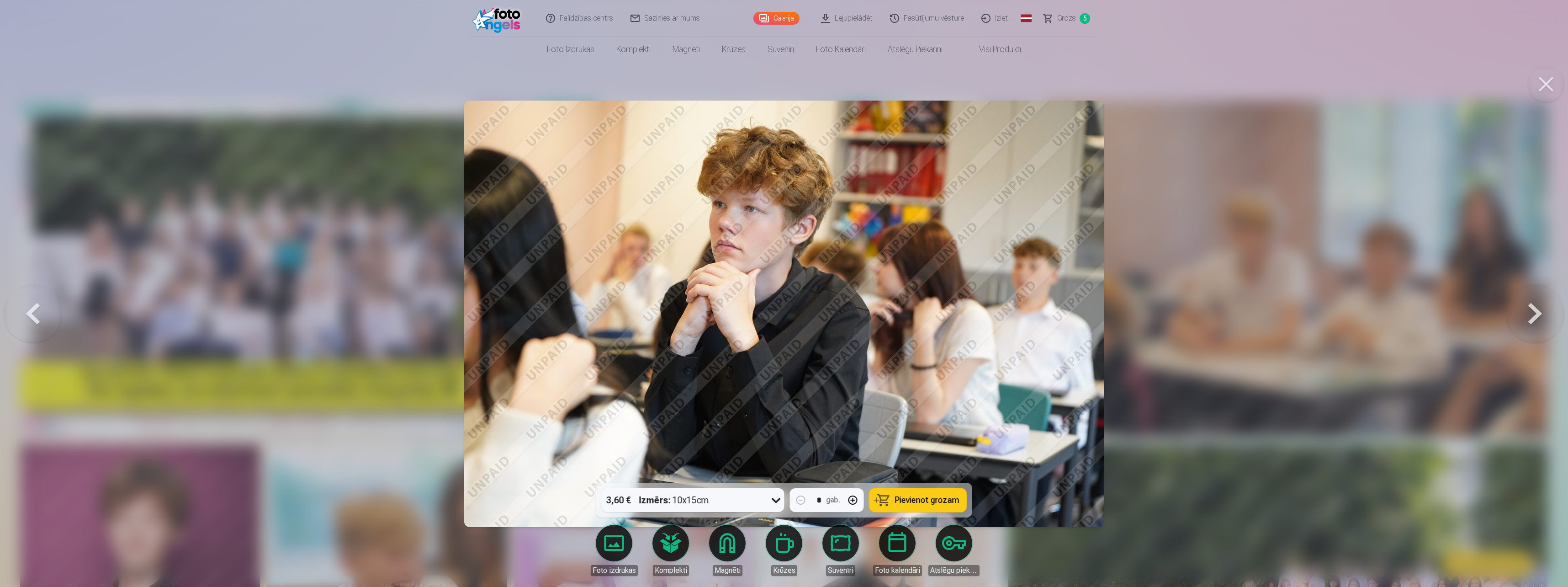
click at [1530, 315] on button at bounding box center [1535, 313] width 58 height 320
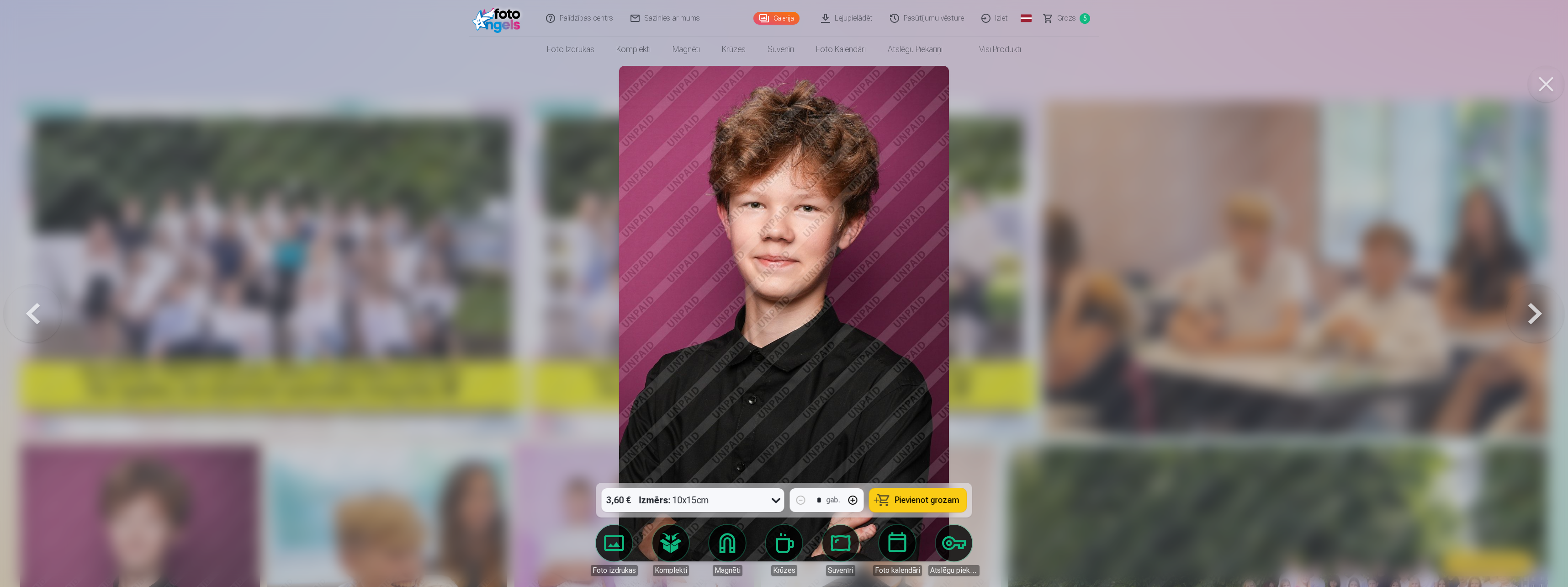
click at [1530, 315] on button at bounding box center [1535, 313] width 58 height 320
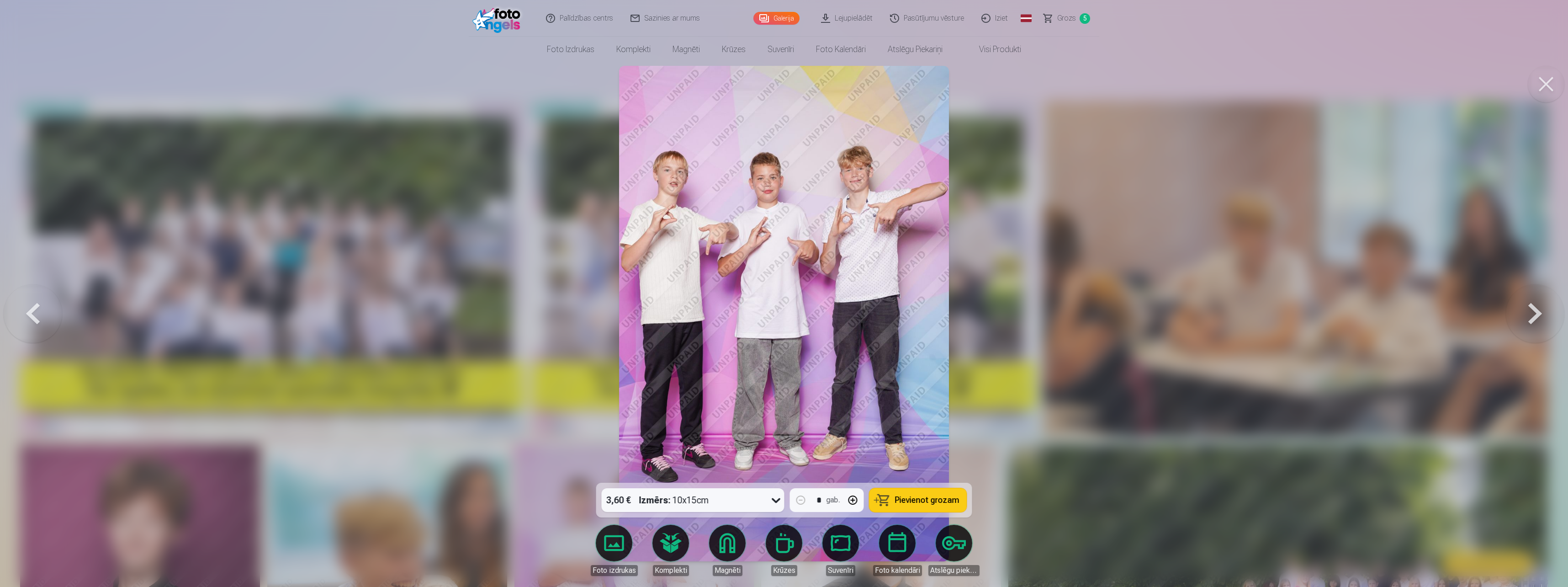
click at [1528, 316] on button at bounding box center [1535, 313] width 58 height 320
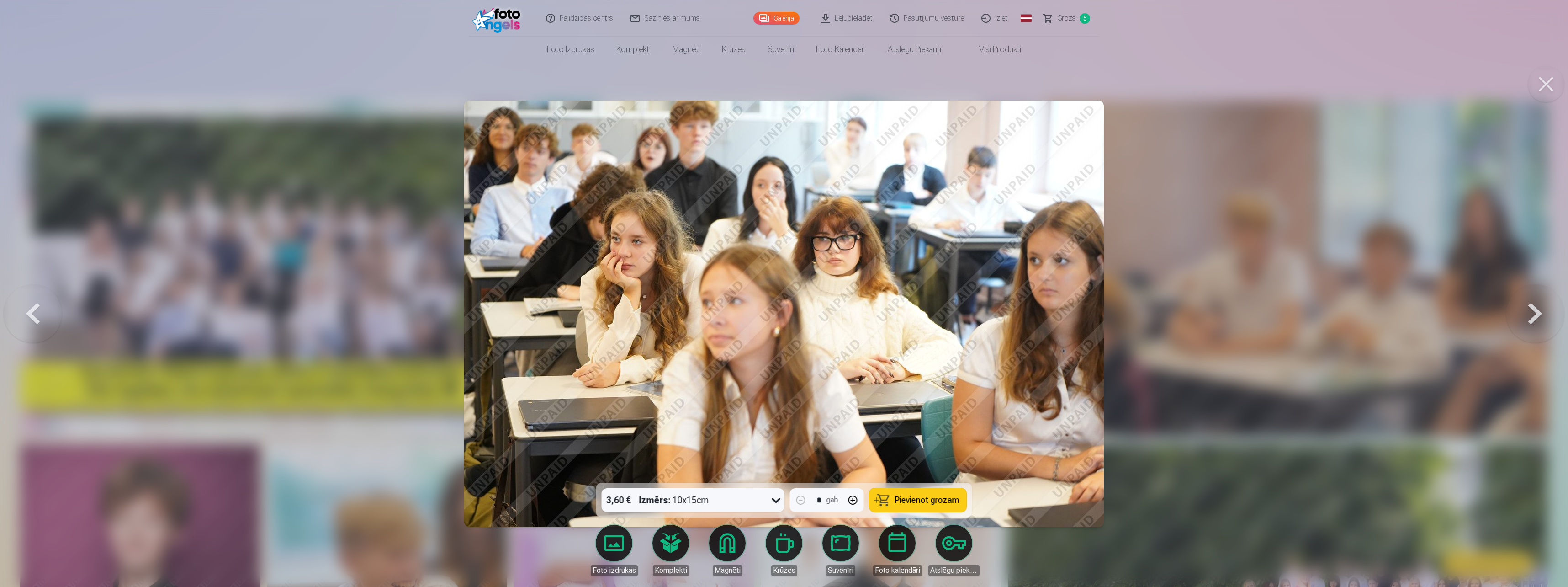
click at [1528, 316] on button at bounding box center [1535, 313] width 58 height 320
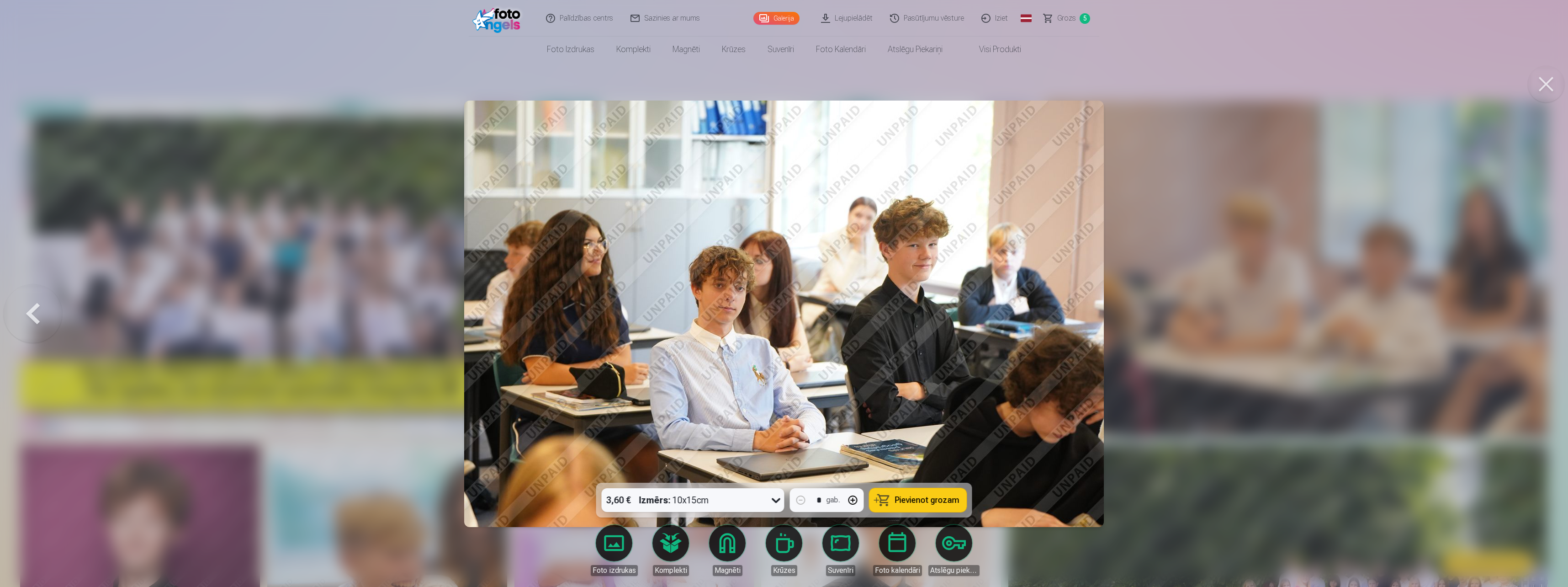
click at [1528, 316] on div at bounding box center [784, 294] width 1568 height 587
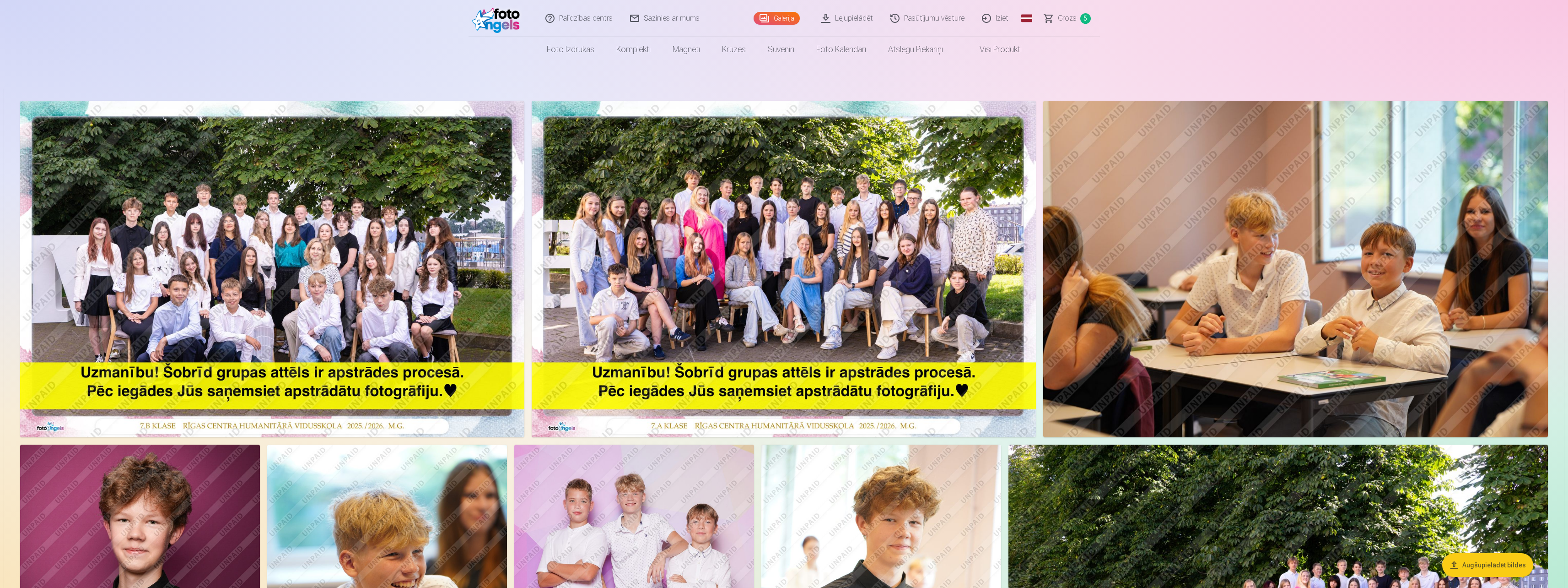
click at [1071, 16] on span "Grozs" at bounding box center [1067, 18] width 19 height 11
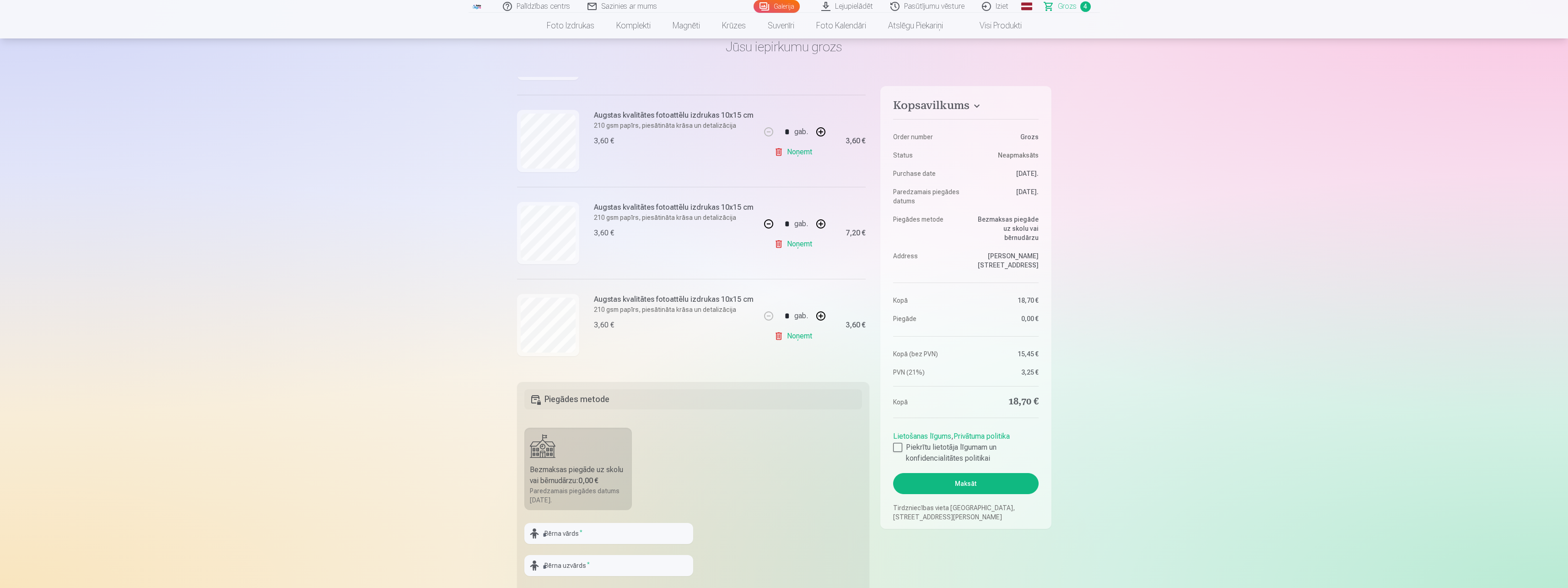
scroll to position [188, 0]
click at [820, 311] on button "button" at bounding box center [821, 316] width 22 height 22
type input "*"
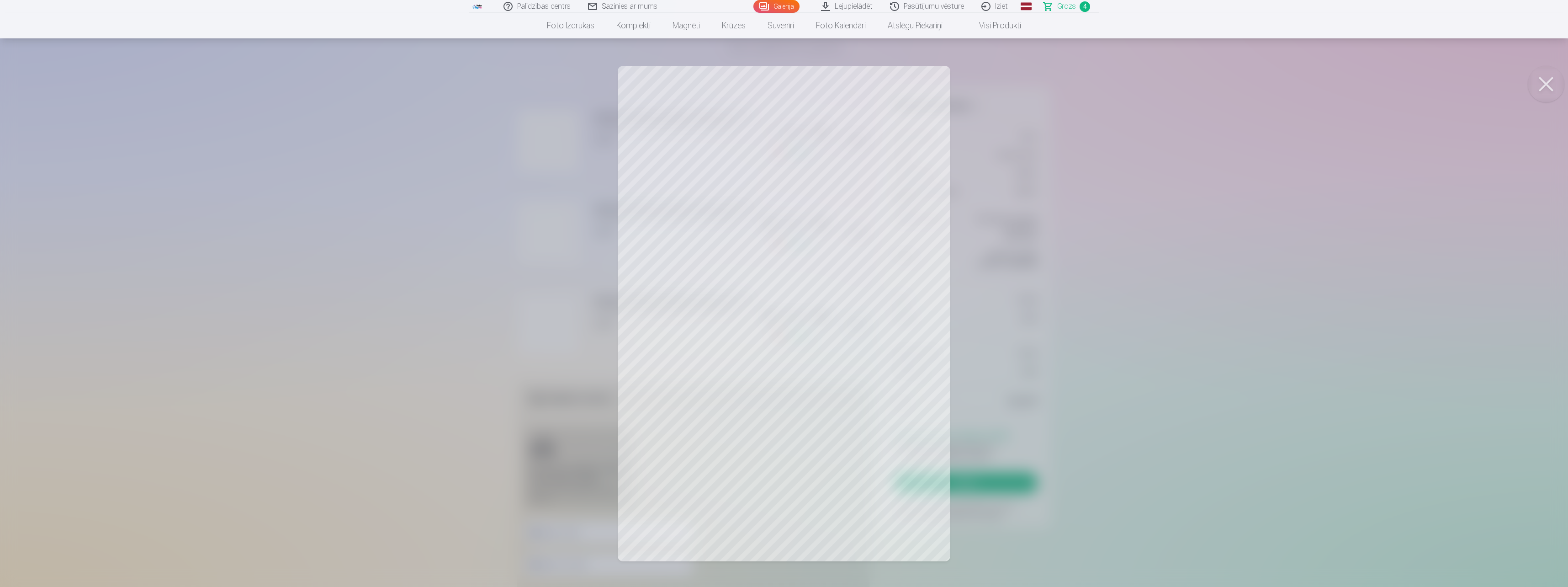
click at [1542, 82] on button at bounding box center [1546, 84] width 37 height 37
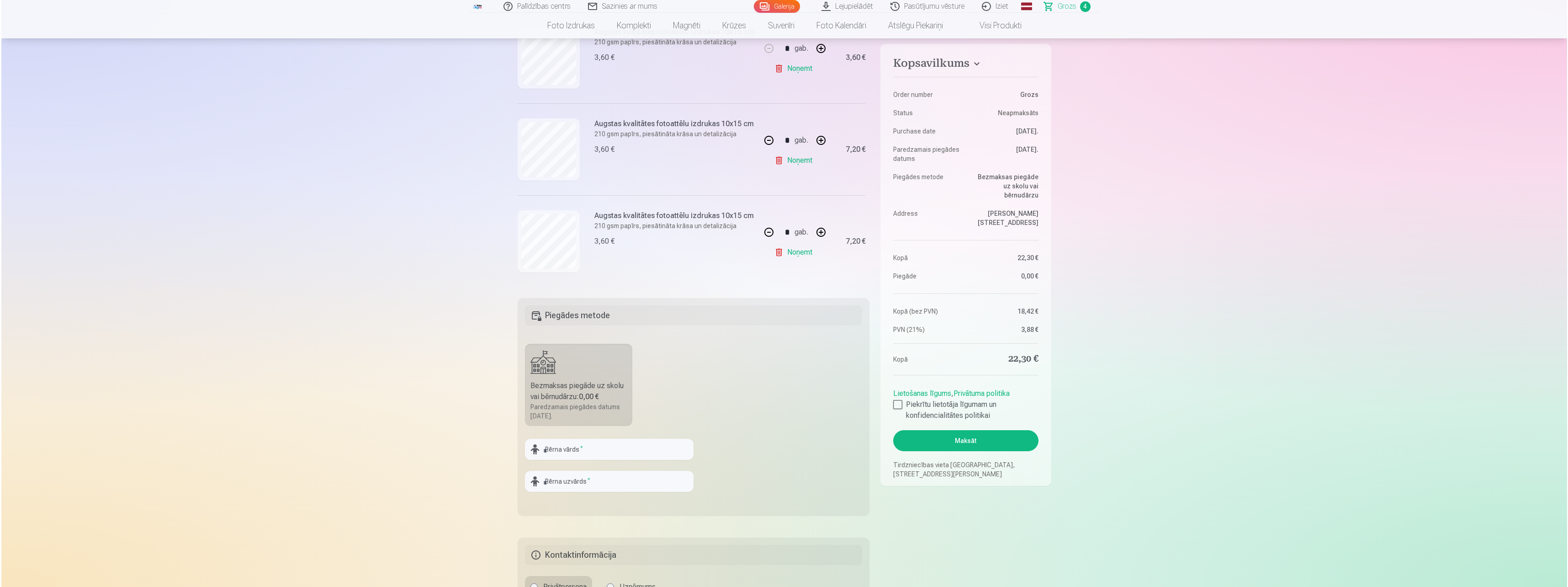
scroll to position [274, 0]
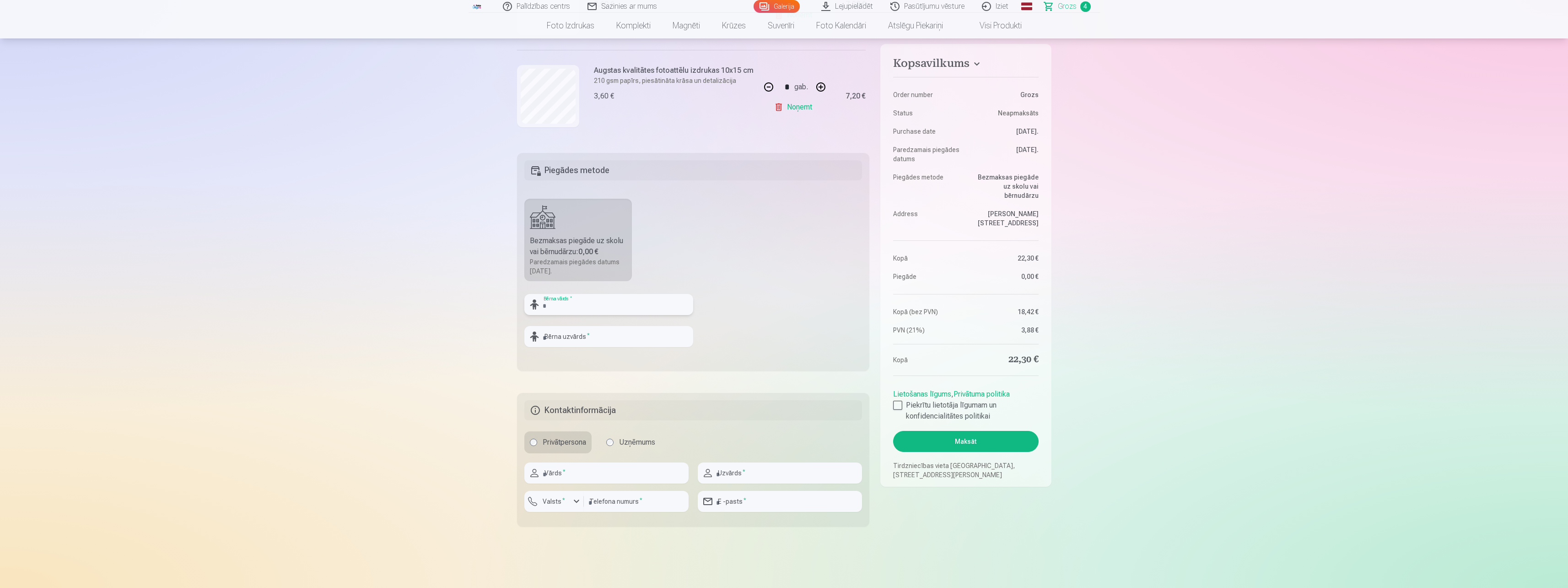
click at [593, 309] on input "text" at bounding box center [608, 304] width 169 height 21
type input "*******"
type input "**********"
type input "*******"
click at [587, 472] on input "text" at bounding box center [606, 473] width 164 height 21
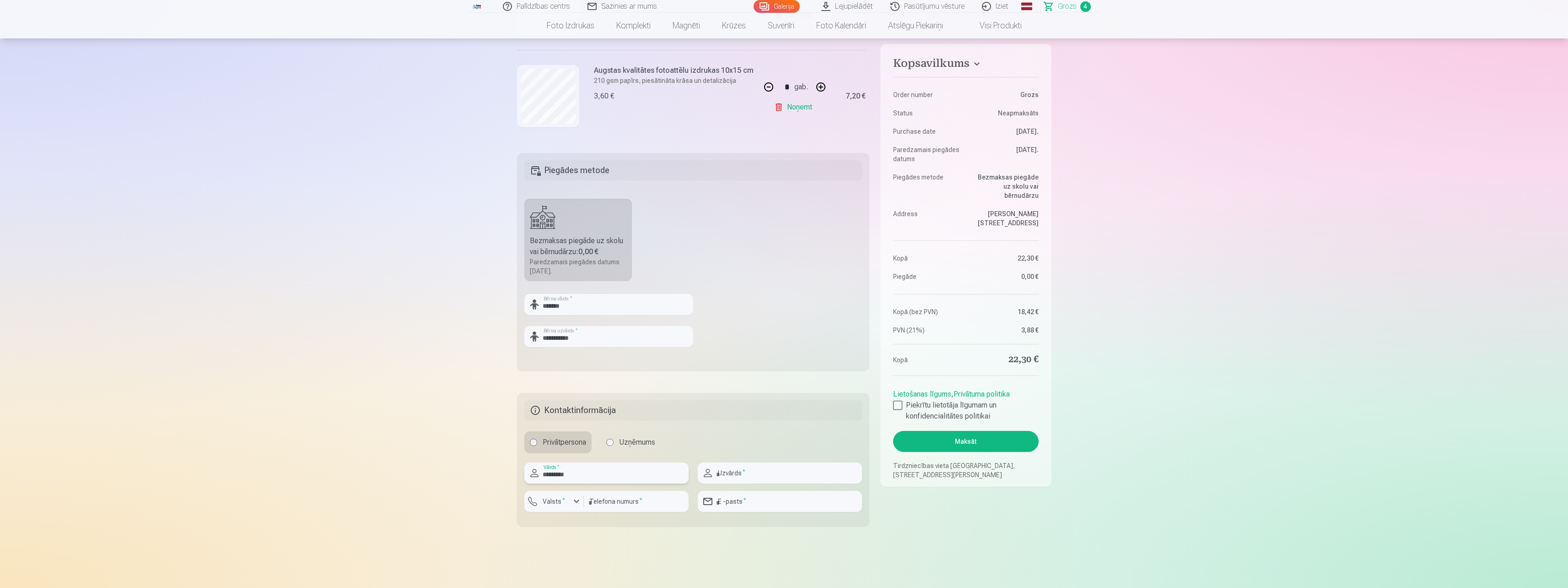
type input "********"
click at [791, 473] on input "text" at bounding box center [780, 473] width 164 height 21
type input "********"
click at [624, 504] on input "number" at bounding box center [636, 501] width 105 height 21
click at [575, 502] on div "button" at bounding box center [577, 501] width 11 height 11
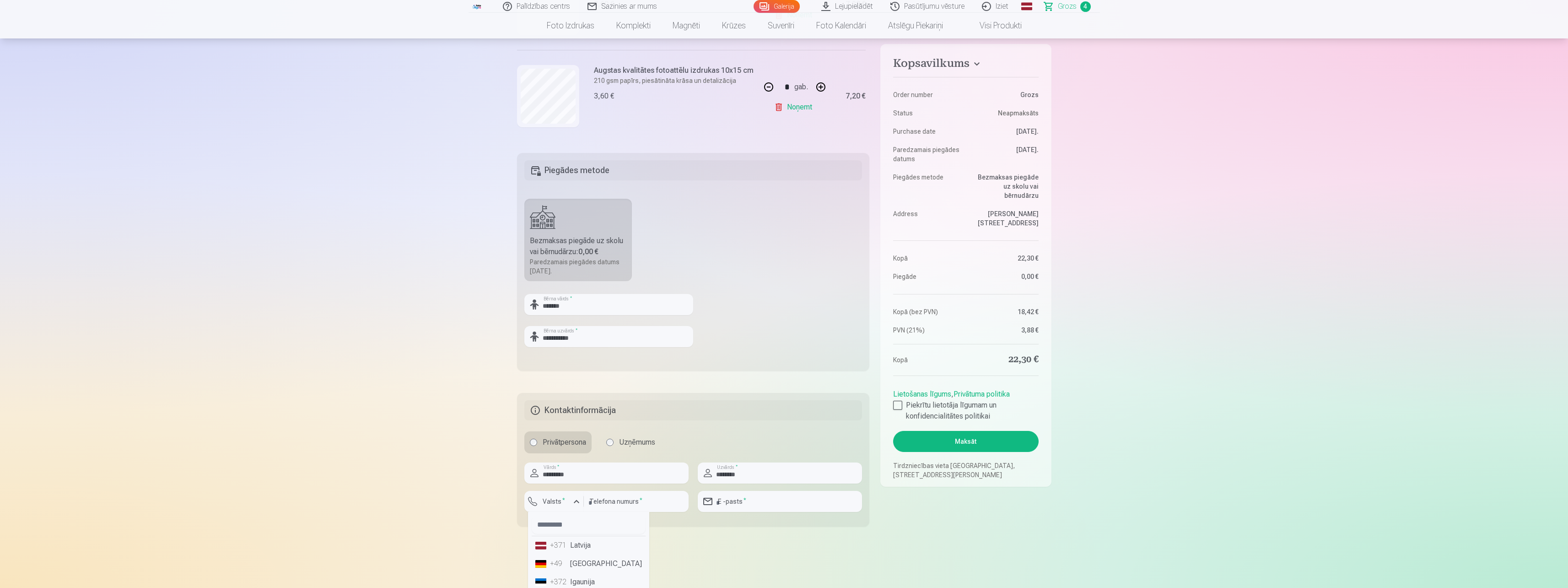
drag, startPoint x: 577, startPoint y: 545, endPoint x: 584, endPoint y: 538, distance: 9.9
click at [577, 545] on li "+371 Latvija" at bounding box center [588, 545] width 114 height 18
click at [608, 500] on input "number" at bounding box center [636, 501] width 105 height 21
type input "********"
click at [780, 505] on input "email" at bounding box center [780, 501] width 164 height 21
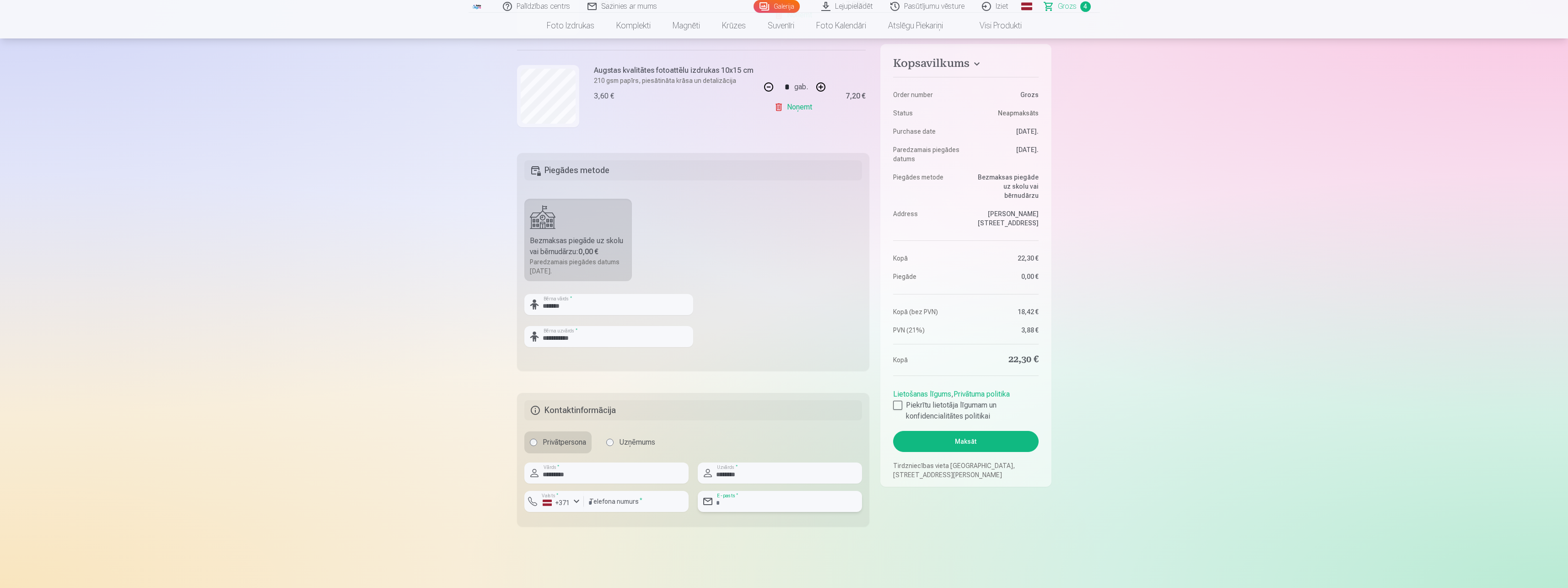
type input "**********"
click at [898, 401] on div at bounding box center [897, 405] width 9 height 9
click at [936, 434] on button "Maksāt" at bounding box center [966, 441] width 145 height 21
